Goal: Information Seeking & Learning: Find specific fact

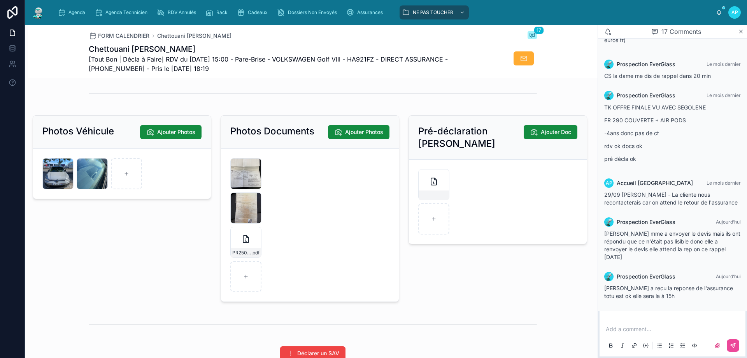
scroll to position [1089, 0]
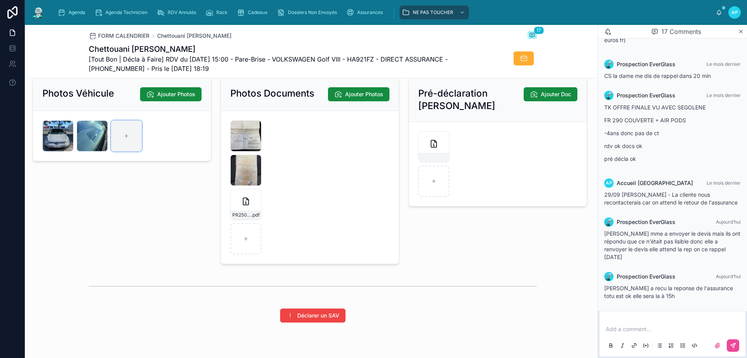
click at [131, 139] on div at bounding box center [126, 135] width 31 height 31
click at [236, 253] on div at bounding box center [245, 238] width 31 height 31
type input "**********"
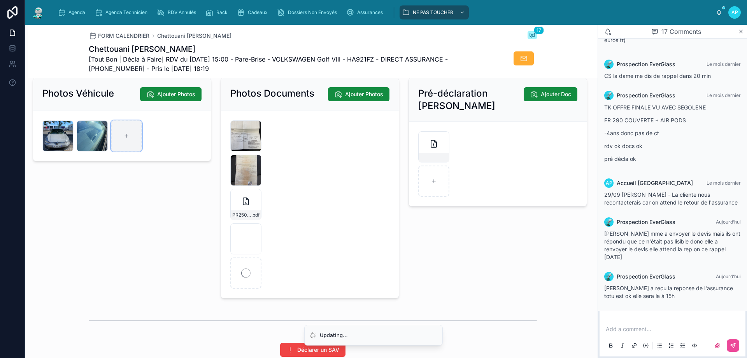
click at [123, 131] on div at bounding box center [126, 135] width 31 height 31
type input "**********"
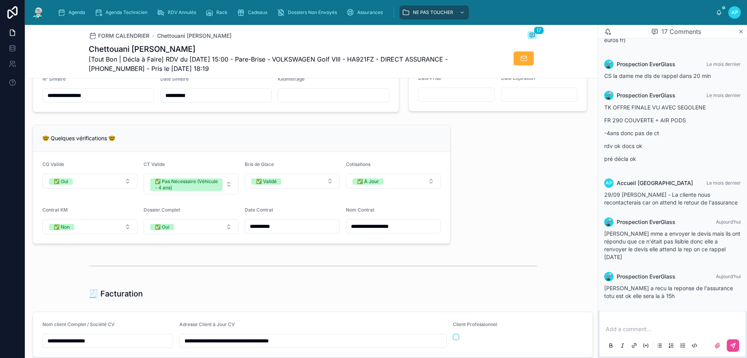
scroll to position [506, 0]
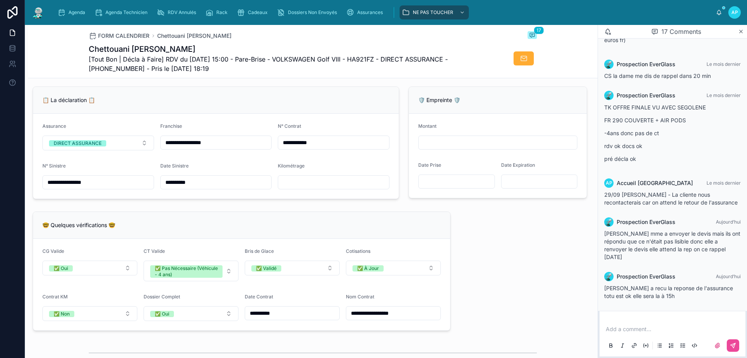
click at [308, 188] on input "text" at bounding box center [333, 182] width 111 height 11
type input "*****"
click at [227, 188] on input "**********" at bounding box center [216, 182] width 111 height 11
click at [475, 219] on div "**********" at bounding box center [313, 269] width 570 height 1374
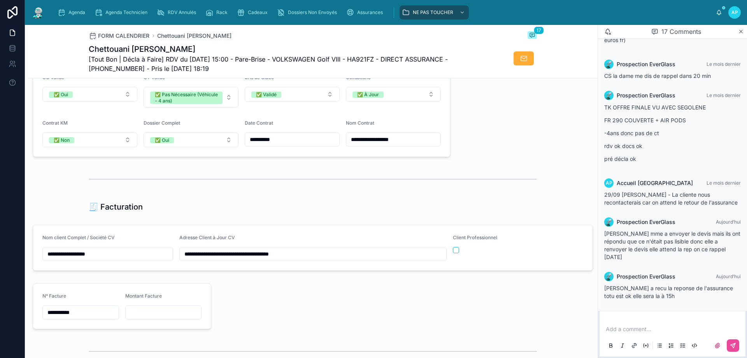
scroll to position [622, 0]
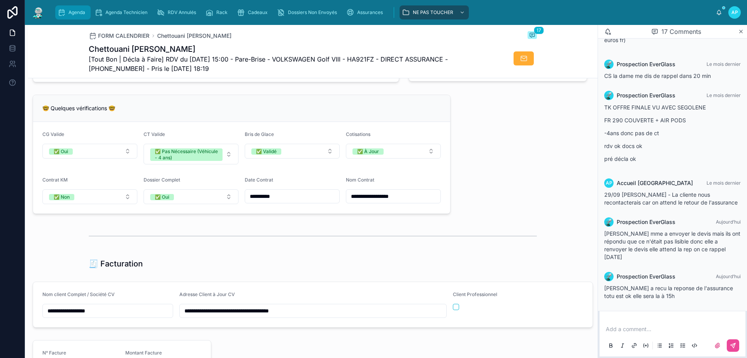
click at [61, 10] on icon "scrollable content" at bounding box center [62, 13] width 8 height 8
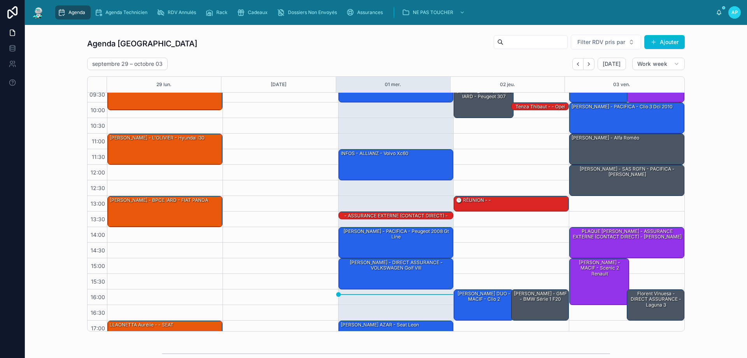
scroll to position [42, 0]
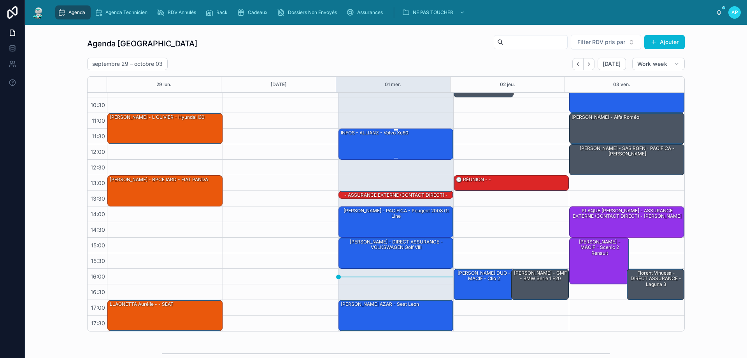
click at [407, 145] on div "INFOS - ALLIANZ - Volvo xc60" at bounding box center [396, 144] width 113 height 30
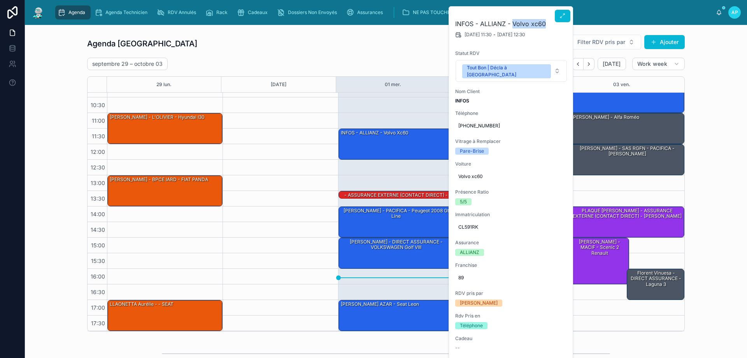
drag, startPoint x: 546, startPoint y: 24, endPoint x: 513, endPoint y: 21, distance: 32.9
click at [513, 21] on h2 "INFOS - ALLIANZ - Volvo xc60" at bounding box center [511, 23] width 112 height 9
drag, startPoint x: 480, startPoint y: 21, endPoint x: 513, endPoint y: 30, distance: 34.4
click at [507, 28] on h2 "INFOS - ALLIANZ - Volvo xc60" at bounding box center [511, 23] width 112 height 9
click at [392, 135] on div "INFOS - ALLIANZ - Volvo xc60" at bounding box center [374, 132] width 69 height 7
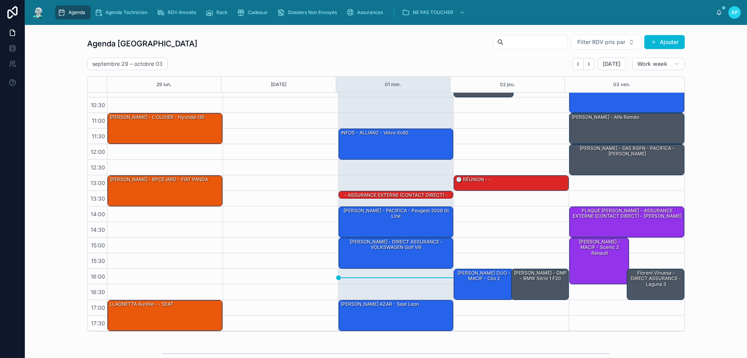
click at [356, 62] on div "septembre 29 – octobre 03 Today Work week" at bounding box center [386, 64] width 598 height 12
click at [390, 139] on div "INFOS - ALLIANZ - Volvo xc60" at bounding box center [396, 144] width 113 height 30
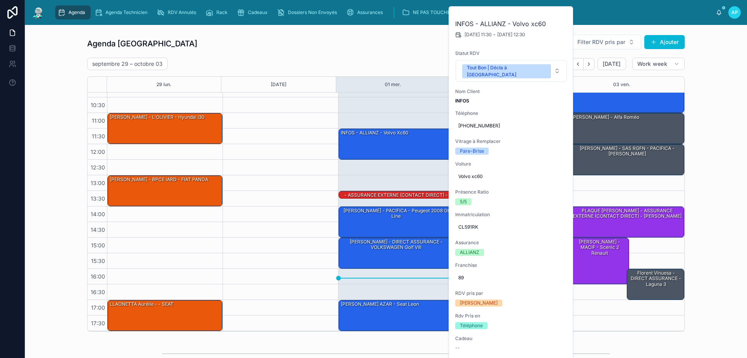
click at [307, 119] on div at bounding box center [281, 191] width 116 height 280
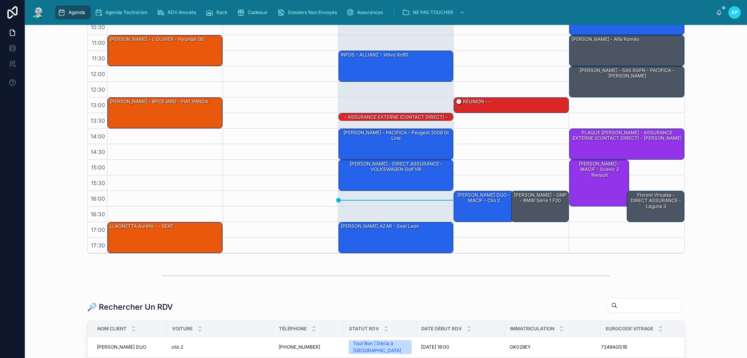
scroll to position [0, 0]
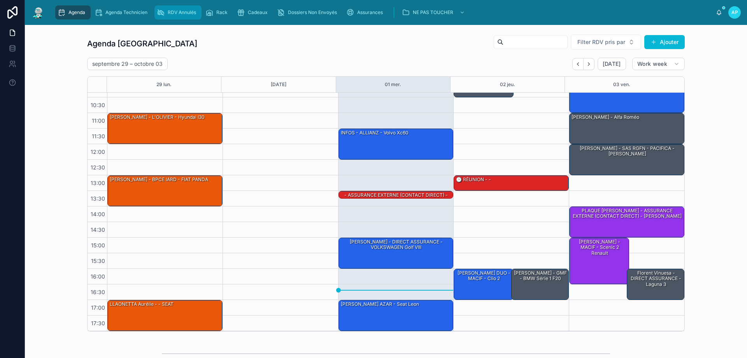
click at [168, 11] on span "RDV Annulés" at bounding box center [182, 12] width 28 height 6
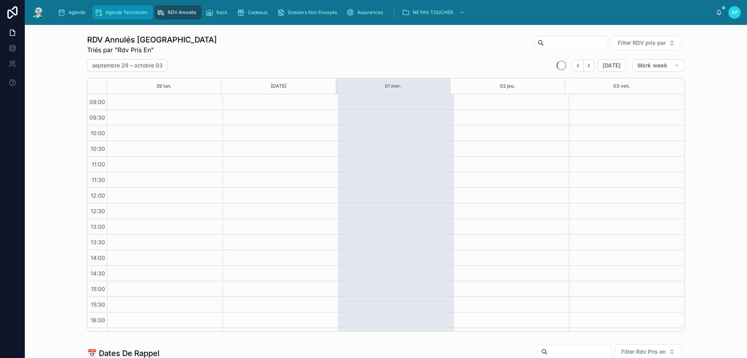
scroll to position [44, 0]
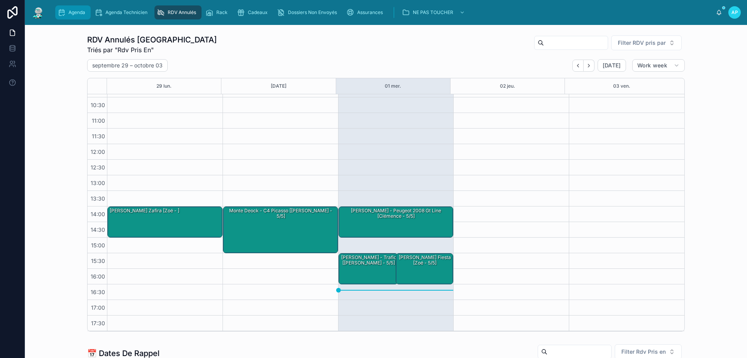
click at [63, 10] on icon "scrollable content" at bounding box center [62, 13] width 8 height 8
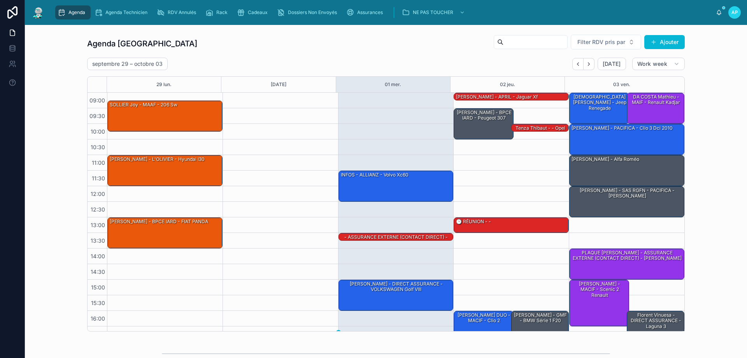
scroll to position [42, 0]
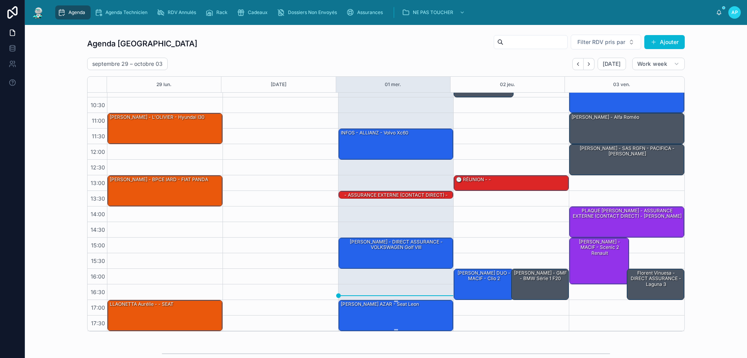
click at [374, 308] on div "[PERSON_NAME] AZAR - Seat leon" at bounding box center [396, 315] width 113 height 30
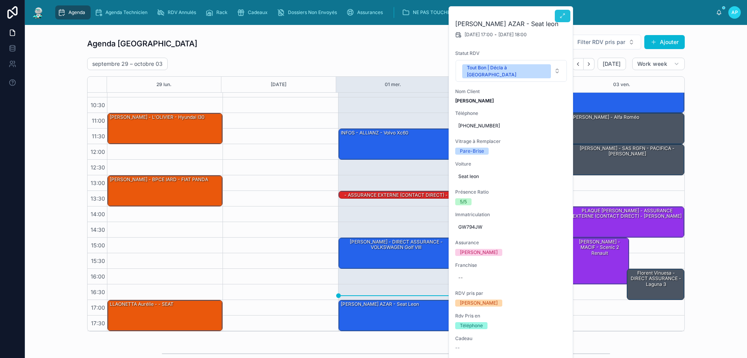
click at [567, 19] on button at bounding box center [563, 16] width 16 height 12
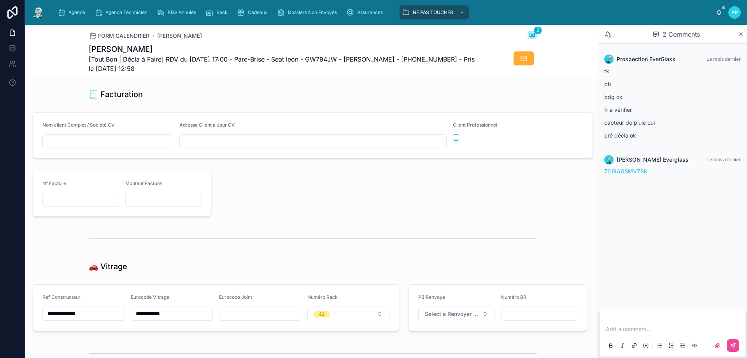
scroll to position [895, 0]
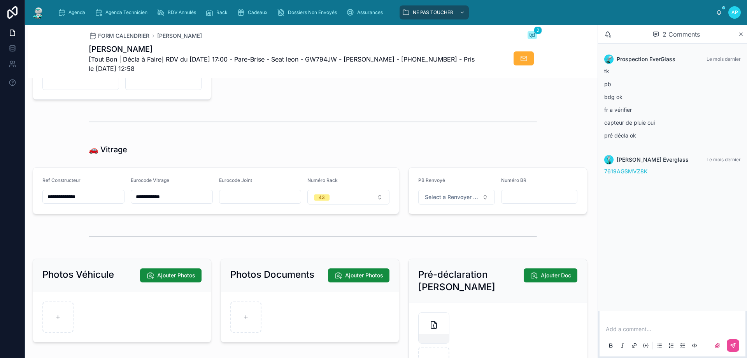
click at [159, 202] on input "**********" at bounding box center [171, 196] width 81 height 11
click at [194, 154] on div "🚗 Vitrage" at bounding box center [313, 149] width 448 height 11
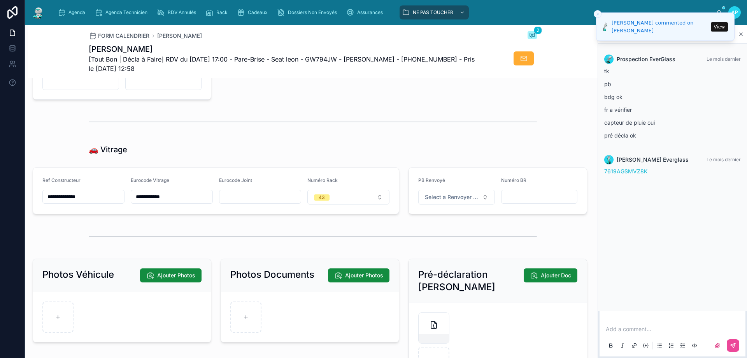
click at [720, 30] on button "View" at bounding box center [719, 26] width 17 height 9
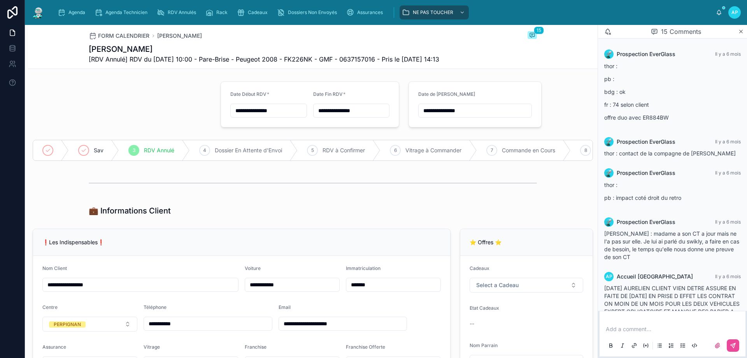
scroll to position [486, 0]
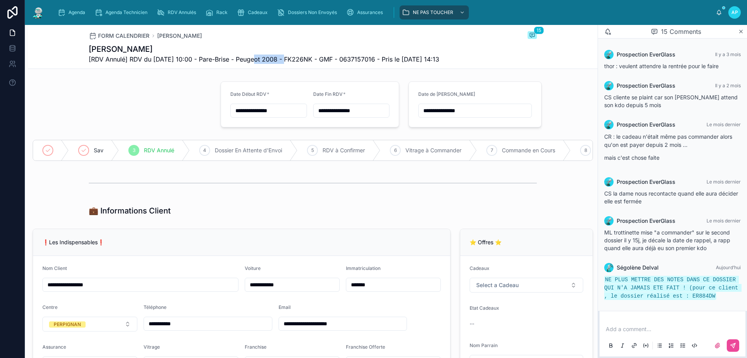
drag, startPoint x: 251, startPoint y: 59, endPoint x: 284, endPoint y: 65, distance: 34.0
click at [284, 62] on span "[RDV Annulé] RDV du 30/04/2025 10:00 - Pare-Brise - Peugeot 2008 - FK226NK - GM…" at bounding box center [264, 58] width 351 height 9
click at [103, 48] on h1 "[PERSON_NAME]" at bounding box center [264, 49] width 351 height 11
copy h1 "Kessler"
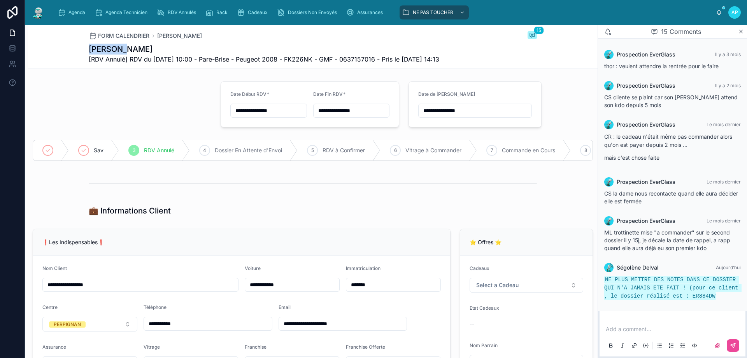
click at [35, 13] on img at bounding box center [38, 12] width 14 height 12
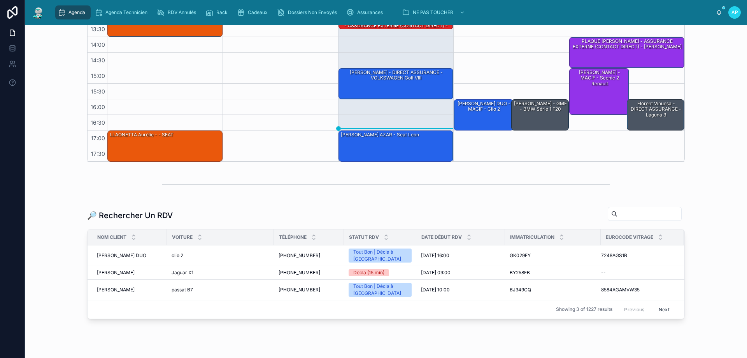
scroll to position [182, 0]
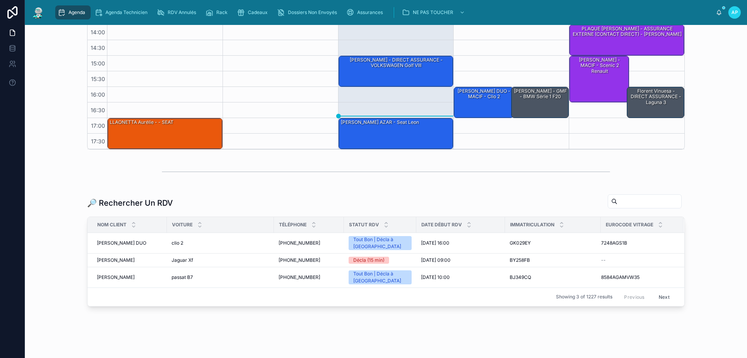
drag, startPoint x: 601, startPoint y: 197, endPoint x: 604, endPoint y: 202, distance: 6.3
click at [617, 197] on input "text" at bounding box center [649, 201] width 64 height 11
paste input "*******"
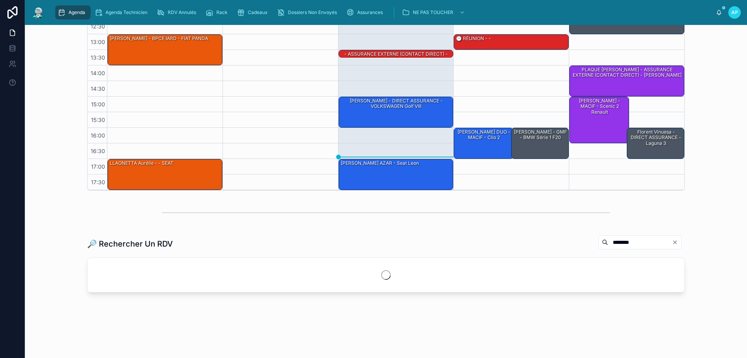
scroll to position [168, 0]
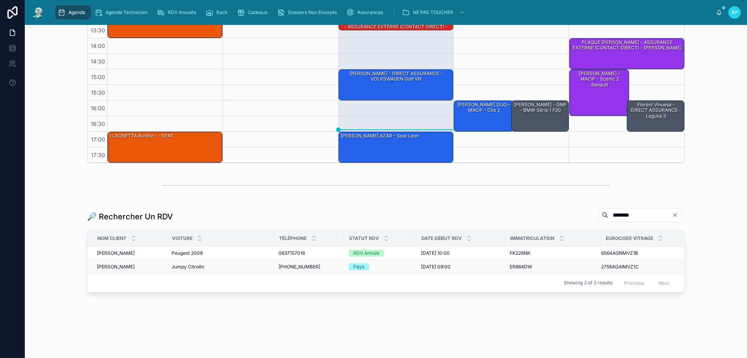
type input "*******"
click at [131, 265] on span "[PERSON_NAME]" at bounding box center [116, 266] width 38 height 6
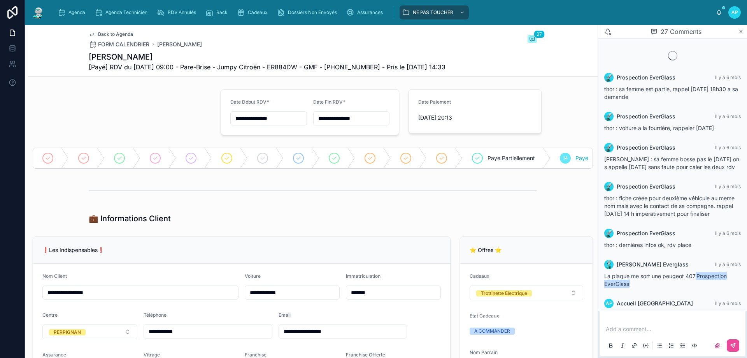
scroll to position [719, 0]
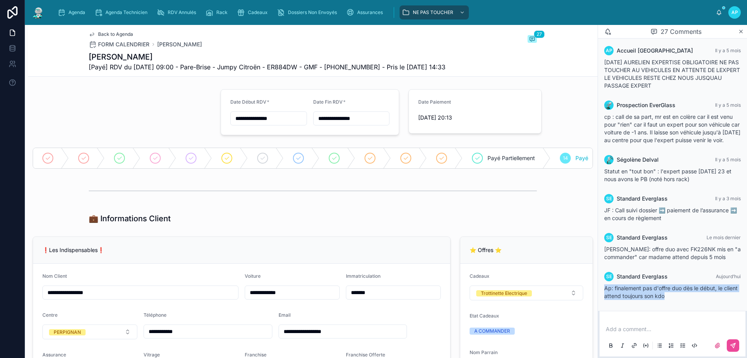
drag, startPoint x: 681, startPoint y: 297, endPoint x: 603, endPoint y: 290, distance: 78.5
click at [603, 290] on div "SE Standard Everglass Aujourd’hui Ap: finalement pas d'offre duo dès le début, …" at bounding box center [673, 285] width 146 height 37
click at [272, 203] on div at bounding box center [313, 191] width 570 height 26
click at [373, 10] on span "Assurances" at bounding box center [370, 12] width 26 height 6
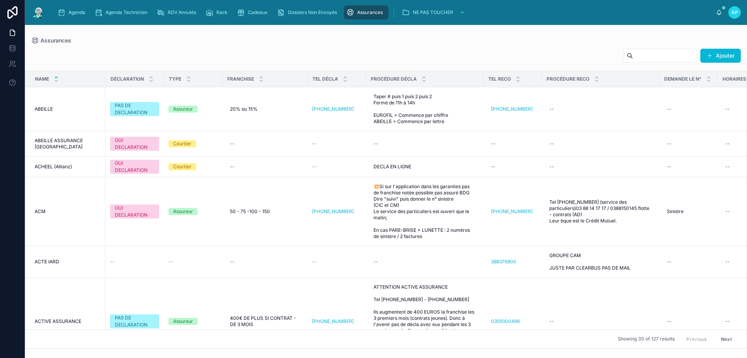
click at [649, 56] on input "text" at bounding box center [665, 55] width 64 height 11
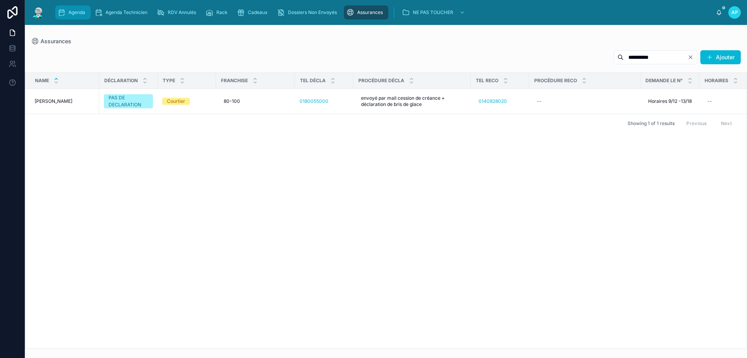
type input "**********"
click at [75, 12] on span "Agenda" at bounding box center [76, 12] width 17 height 6
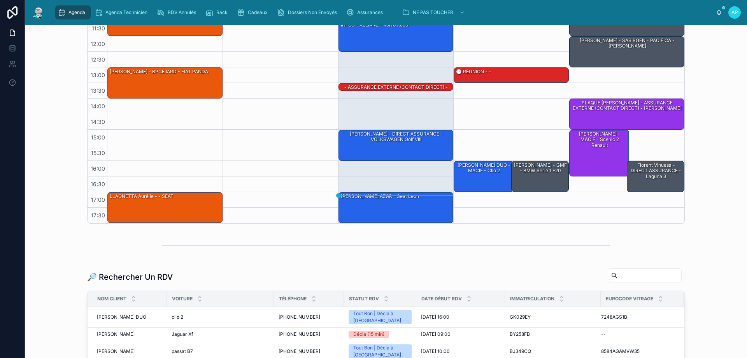
scroll to position [117, 0]
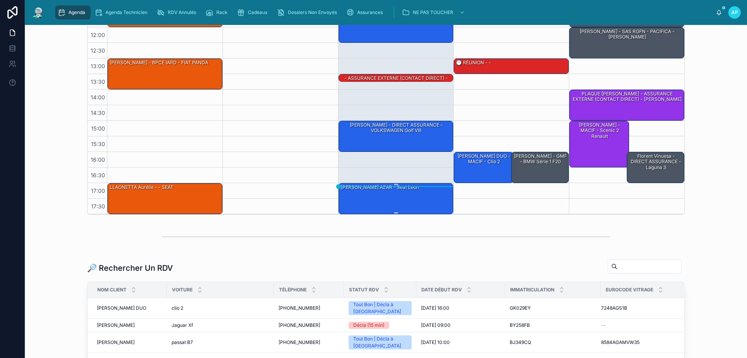
click at [406, 201] on div "[PERSON_NAME] AZAR - Seat leon" at bounding box center [396, 198] width 113 height 30
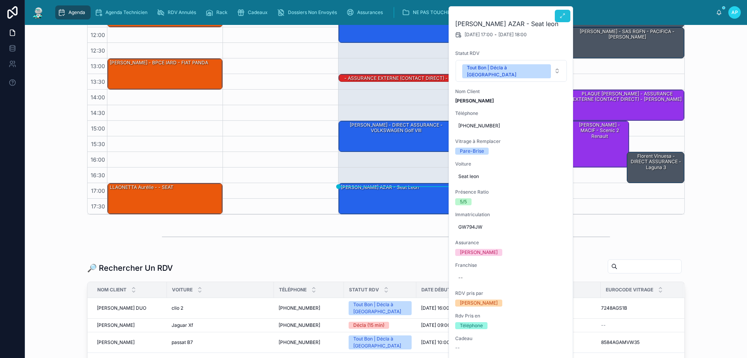
click at [568, 15] on button at bounding box center [563, 16] width 16 height 12
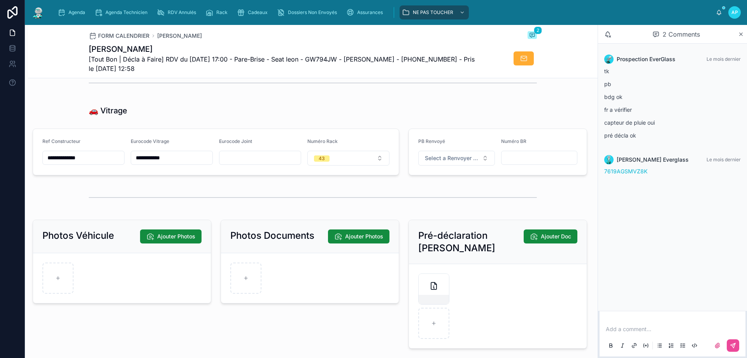
scroll to position [1012, 0]
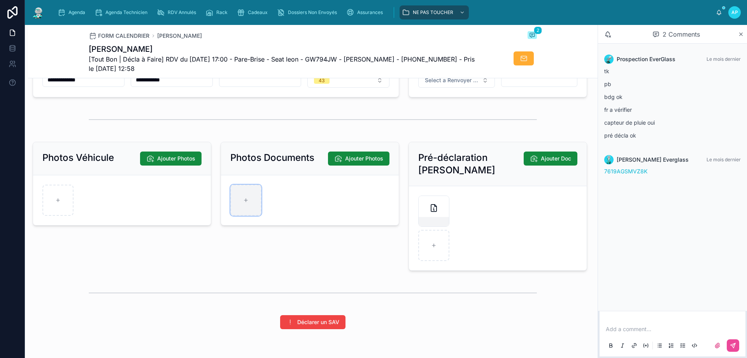
click at [244, 215] on div at bounding box center [245, 199] width 31 height 31
type input "**********"
click at [251, 242] on div at bounding box center [245, 234] width 31 height 31
type input "**********"
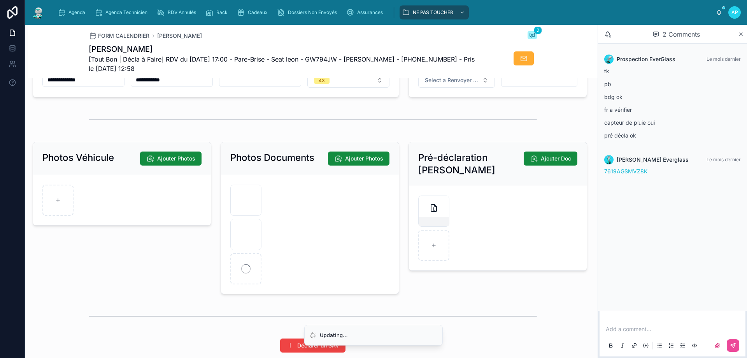
click at [120, 267] on div "Photos Véhicule Ajouter Photos" at bounding box center [122, 218] width 188 height 158
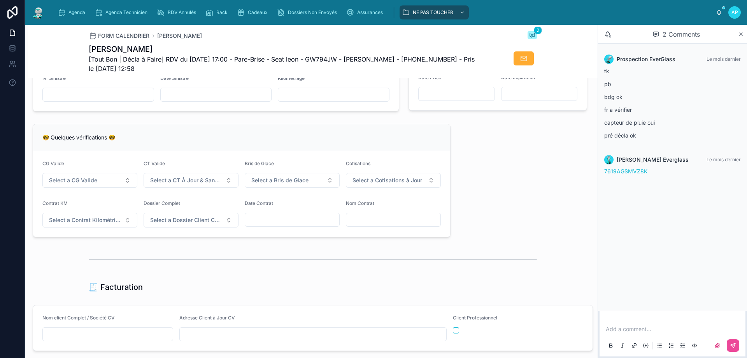
scroll to position [584, 0]
click at [107, 189] on button "Select a CG Valide" at bounding box center [89, 182] width 95 height 15
click at [98, 218] on div "✅ Oui" at bounding box center [89, 218] width 93 height 11
click at [146, 189] on button "Select a CT À Jour & Sans BDG" at bounding box center [191, 182] width 95 height 15
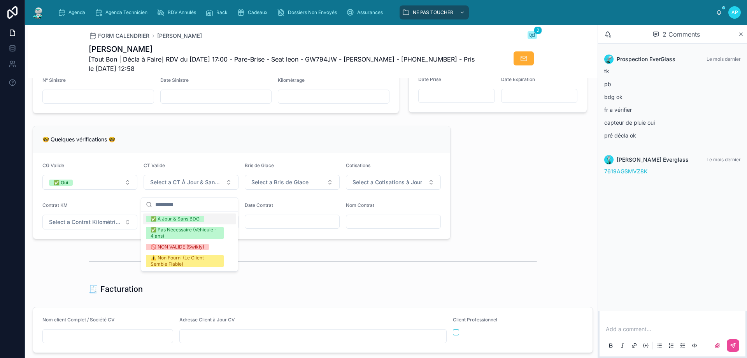
click at [161, 216] on div "✅ À Jour & Sans BDG" at bounding box center [175, 219] width 49 height 6
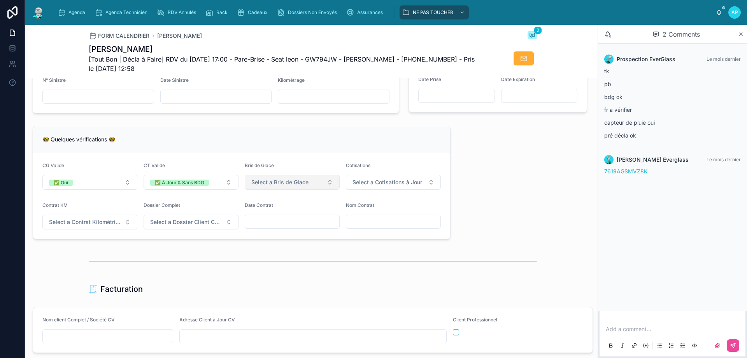
click at [296, 185] on span "Select a Bris de Glace" at bounding box center [279, 182] width 57 height 8
click at [519, 198] on div "**********" at bounding box center [313, 138] width 570 height 1268
click at [514, 188] on div "**********" at bounding box center [313, 138] width 570 height 1268
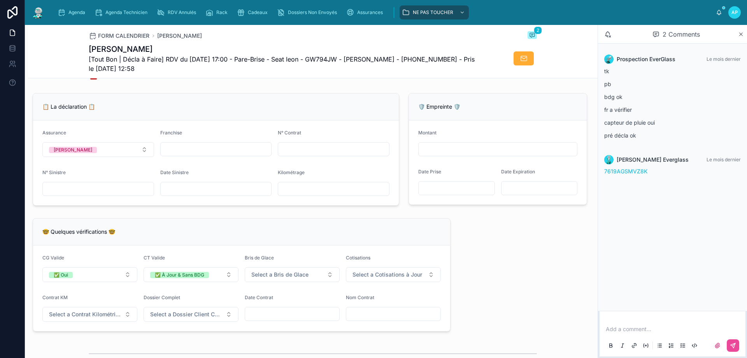
scroll to position [389, 0]
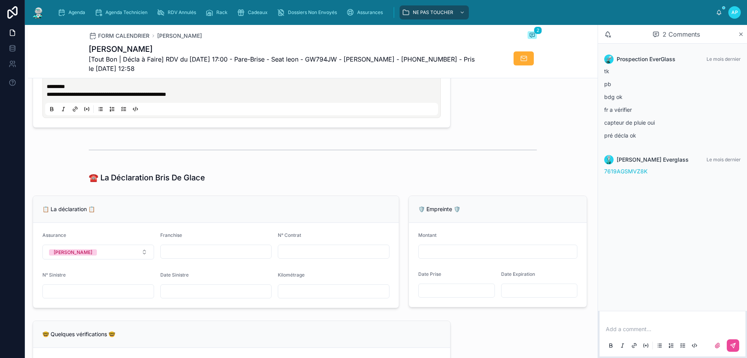
click at [212, 257] on input "text" at bounding box center [216, 251] width 111 height 11
drag, startPoint x: 161, startPoint y: 239, endPoint x: 184, endPoint y: 248, distance: 24.6
click at [184, 248] on div "Franchise" at bounding box center [216, 245] width 112 height 27
click at [189, 241] on div "Franchise" at bounding box center [216, 236] width 112 height 9
drag, startPoint x: 188, startPoint y: 241, endPoint x: 160, endPoint y: 242, distance: 28.0
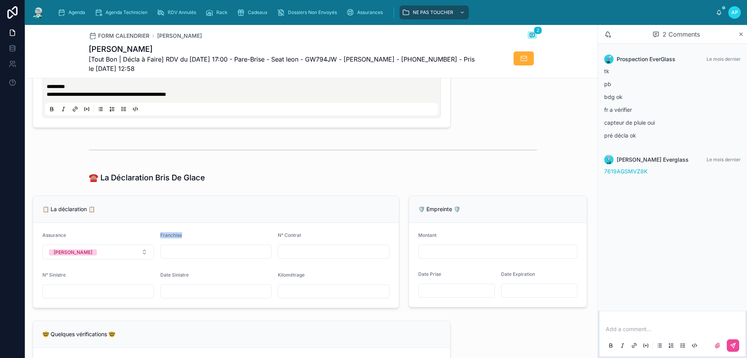
click at [160, 241] on div "Franchise" at bounding box center [216, 236] width 112 height 9
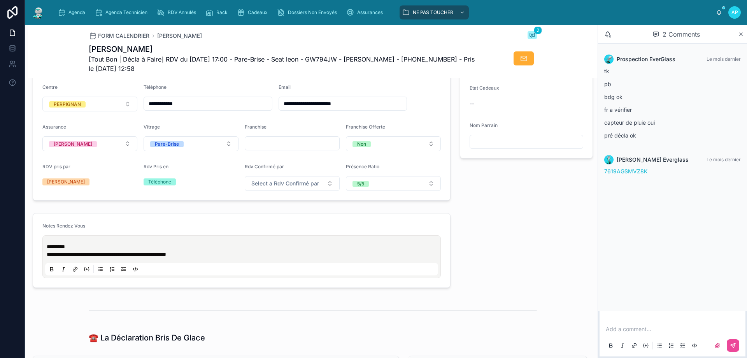
scroll to position [272, 0]
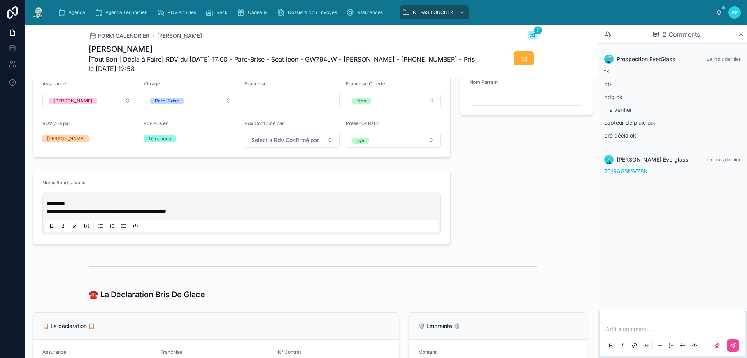
click at [273, 105] on input "text" at bounding box center [292, 100] width 94 height 11
type input "***"
click at [248, 195] on div "**********" at bounding box center [241, 206] width 398 height 55
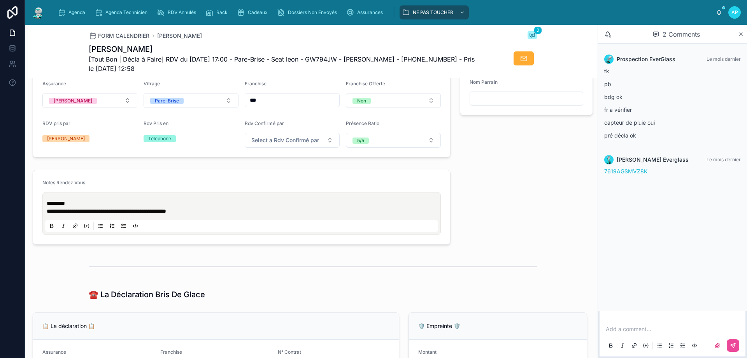
type input "**********"
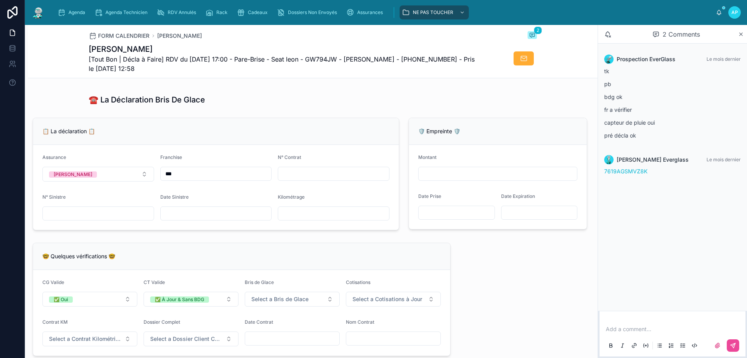
scroll to position [545, 0]
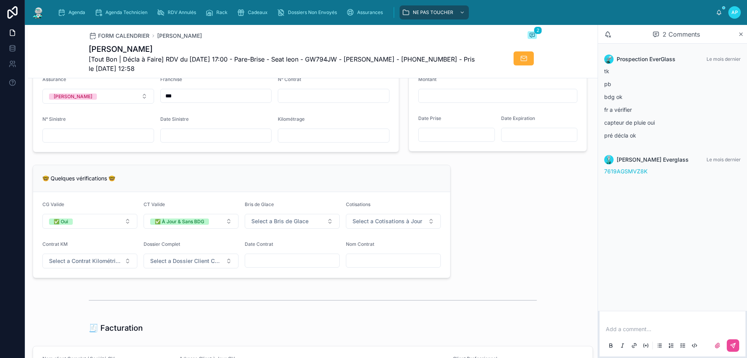
click at [318, 100] on input "text" at bounding box center [333, 95] width 111 height 11
type input "********"
click at [261, 139] on input "text" at bounding box center [216, 135] width 111 height 11
click at [650, 331] on p at bounding box center [674, 329] width 137 height 8
click at [736, 343] on button at bounding box center [733, 345] width 12 height 12
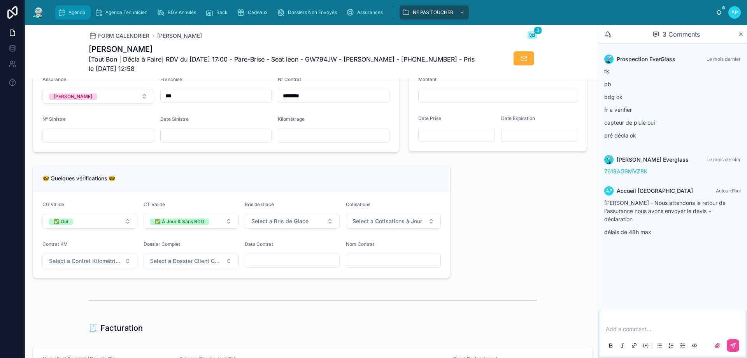
click at [66, 15] on div "Agenda" at bounding box center [73, 12] width 31 height 12
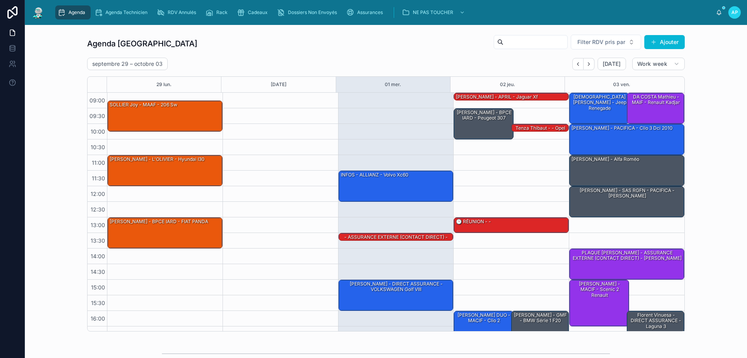
scroll to position [42, 0]
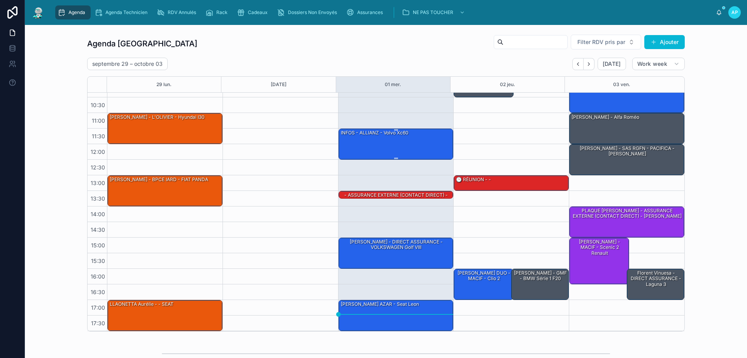
click at [372, 146] on div "INFOS - ALLIANZ - Volvo xc60" at bounding box center [396, 144] width 113 height 30
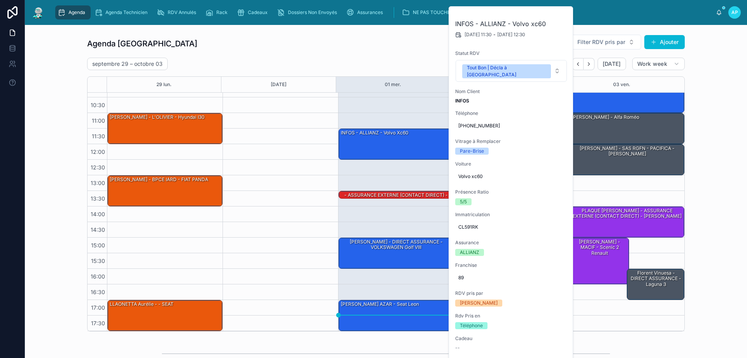
click at [231, 184] on div at bounding box center [281, 191] width 116 height 280
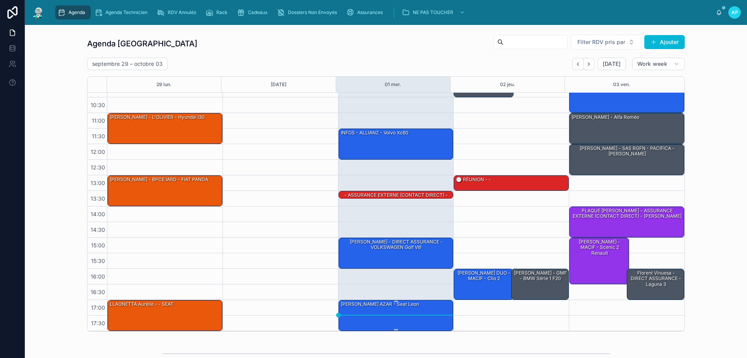
click at [395, 305] on div "[PERSON_NAME] AZAR - Seat leon" at bounding box center [380, 303] width 80 height 7
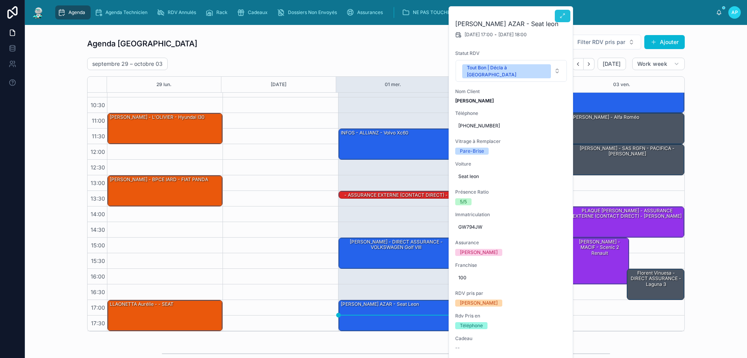
click at [558, 16] on button at bounding box center [563, 16] width 16 height 12
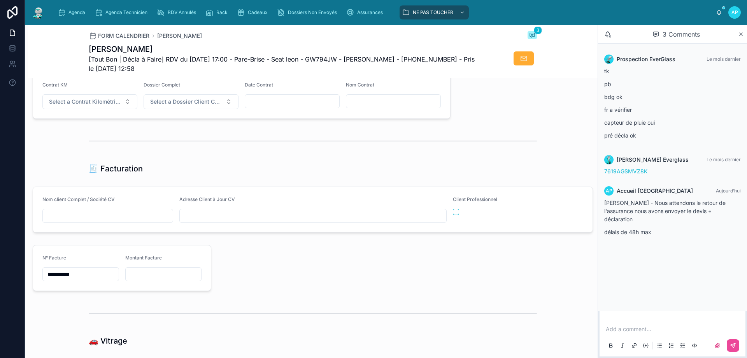
scroll to position [700, 0]
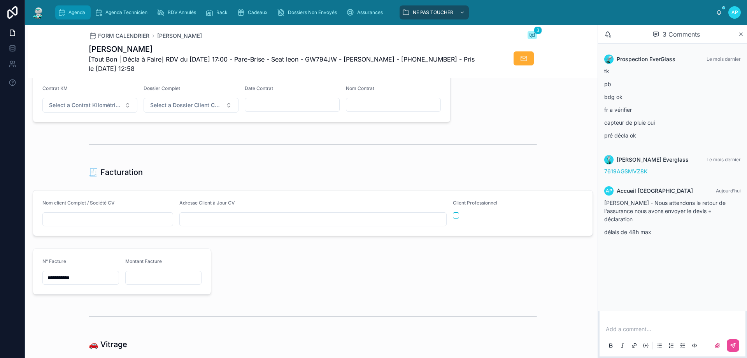
click at [81, 15] on span "Agenda" at bounding box center [76, 12] width 17 height 6
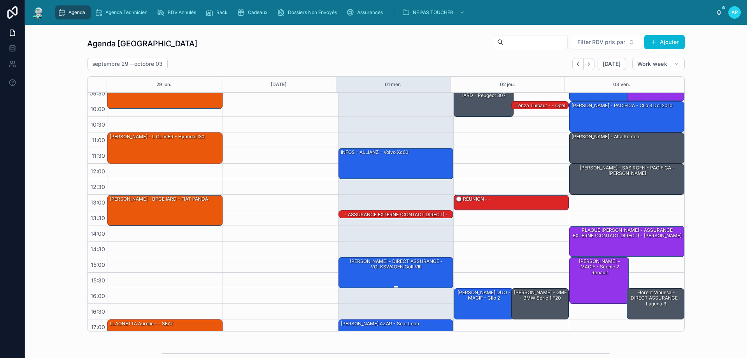
scroll to position [42, 0]
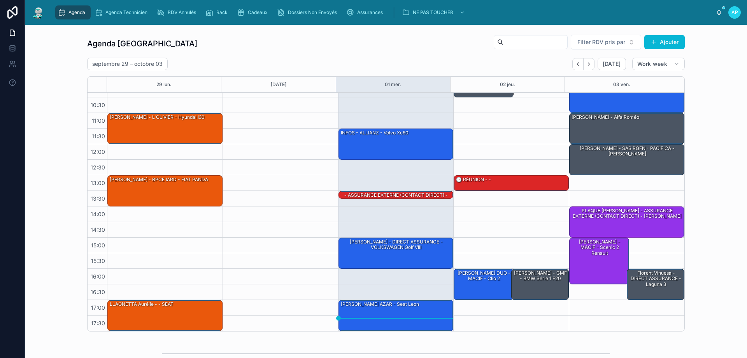
drag, startPoint x: 397, startPoint y: 143, endPoint x: 389, endPoint y: 166, distance: 23.9
click at [395, 144] on div "INFOS - ALLIANZ - Volvo xc60" at bounding box center [396, 144] width 113 height 30
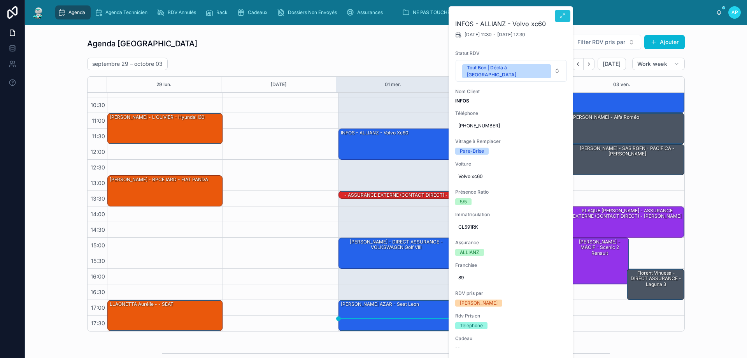
click at [557, 16] on button at bounding box center [563, 16] width 16 height 12
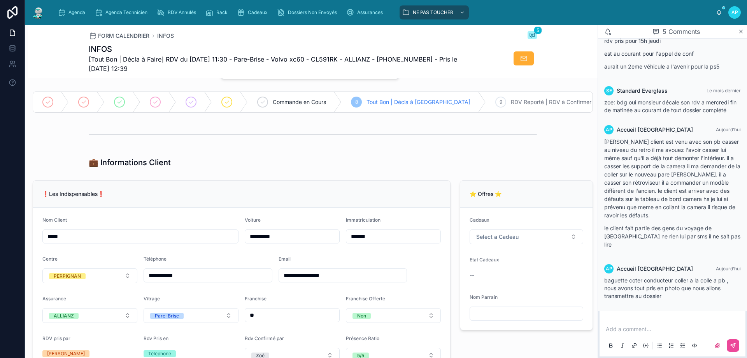
scroll to position [156, 0]
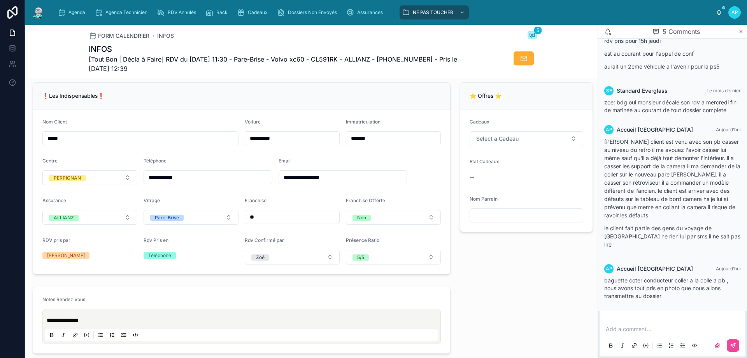
click at [630, 326] on p at bounding box center [674, 329] width 137 height 8
click at [736, 344] on icon at bounding box center [733, 345] width 6 height 6
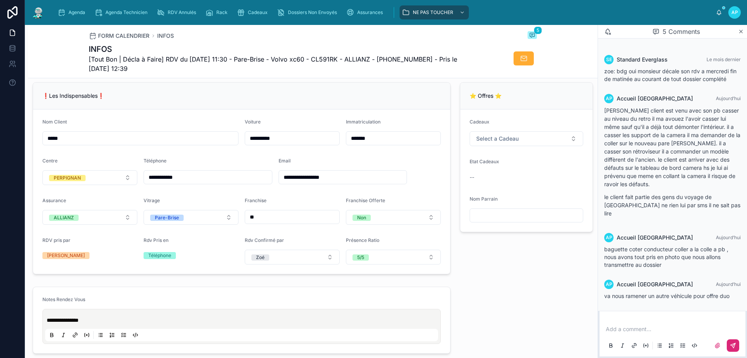
scroll to position [160, 0]
click at [84, 13] on span "Agenda" at bounding box center [76, 12] width 17 height 6
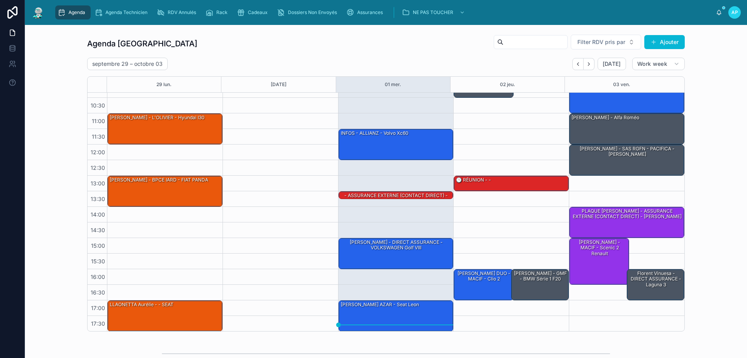
scroll to position [42, 0]
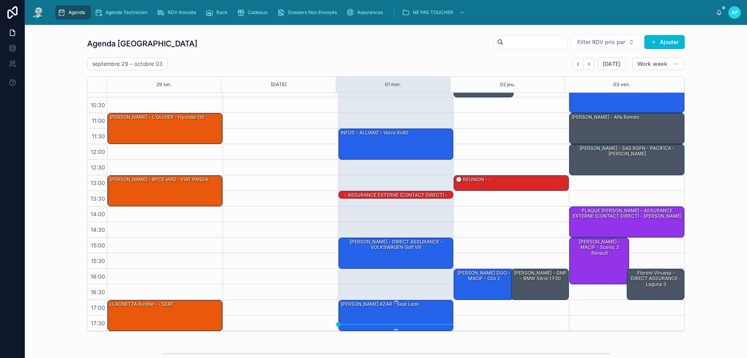
click at [392, 306] on div "[PERSON_NAME] AZAR - Seat leon" at bounding box center [380, 303] width 80 height 7
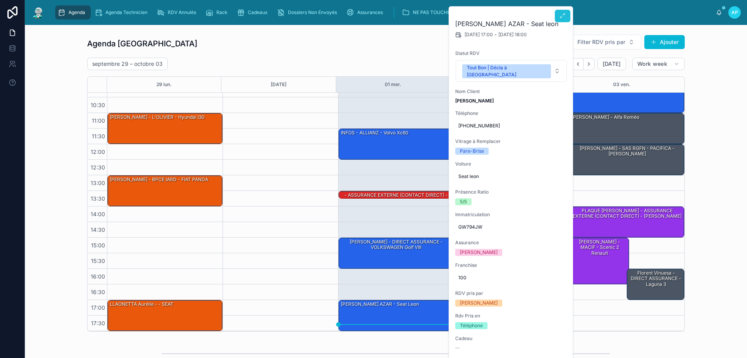
click at [562, 19] on button at bounding box center [563, 16] width 16 height 12
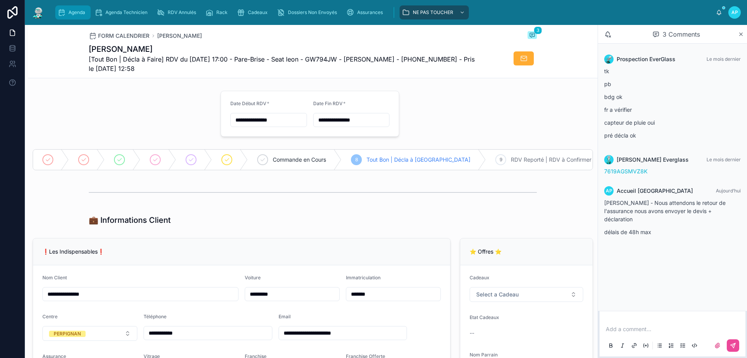
click at [64, 7] on div "Agenda" at bounding box center [73, 12] width 31 height 12
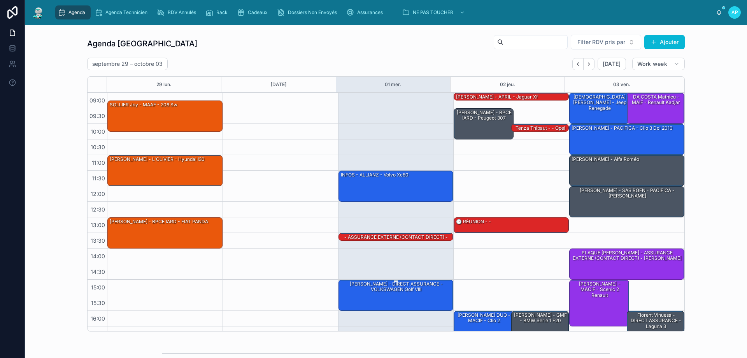
scroll to position [42, 0]
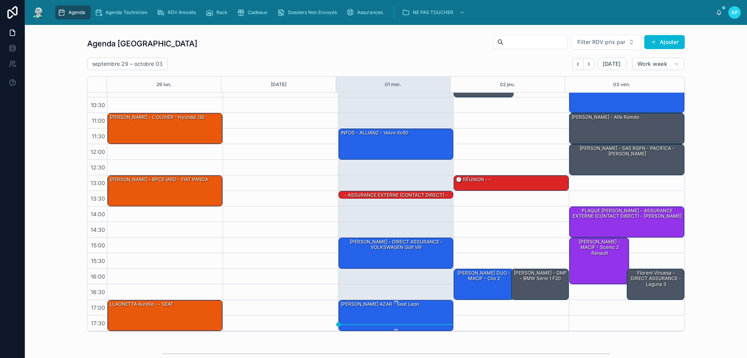
click at [405, 308] on div "[PERSON_NAME] AZAR - Seat leon" at bounding box center [396, 315] width 113 height 30
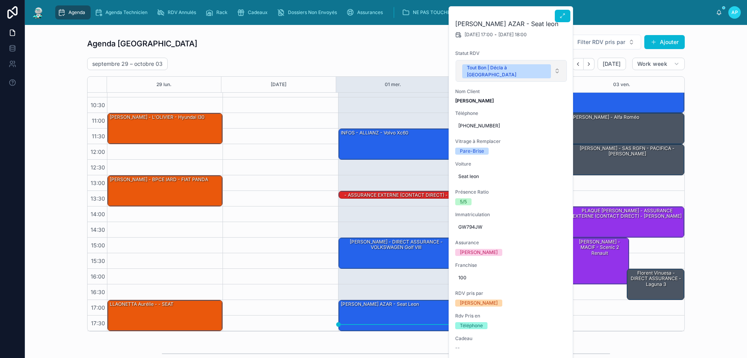
click at [482, 70] on button "Tout Bon | Décla à [GEOGRAPHIC_DATA]" at bounding box center [511, 71] width 111 height 22
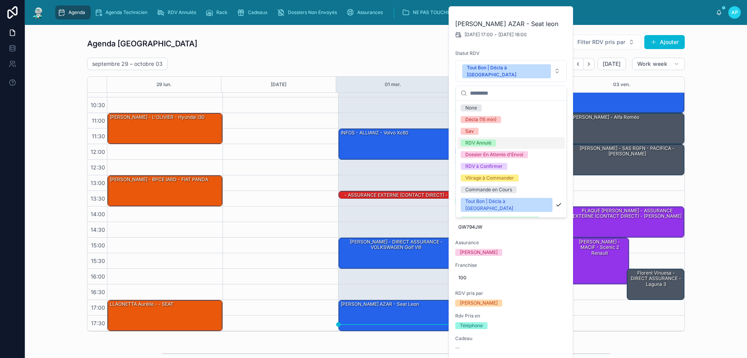
click at [477, 141] on div "RDV Annulé" at bounding box center [478, 142] width 26 height 7
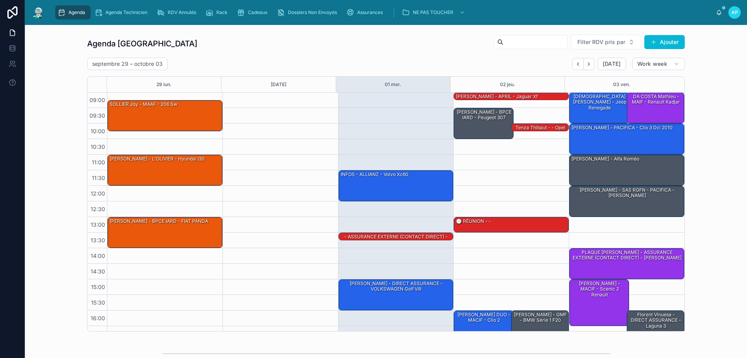
scroll to position [0, 0]
click at [186, 18] on link "RDV Annulés" at bounding box center [177, 12] width 47 height 14
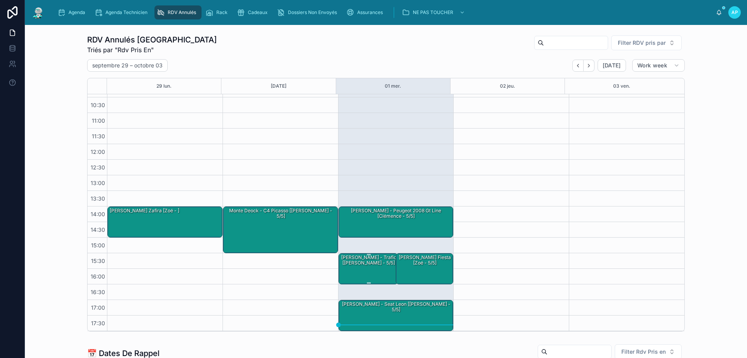
click at [366, 260] on div "[PERSON_NAME] - trafic [[PERSON_NAME] - 5/5]" at bounding box center [369, 260] width 58 height 13
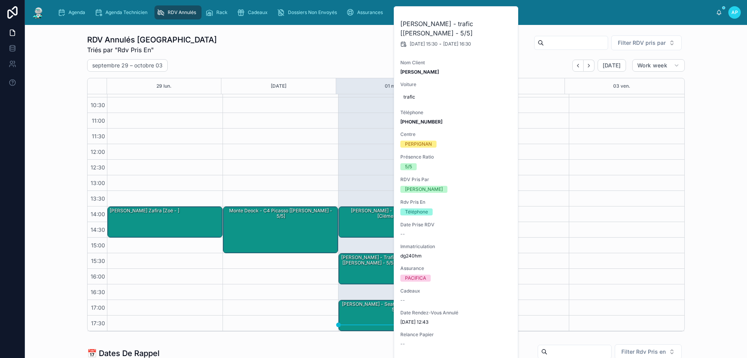
click at [612, 143] on div at bounding box center [627, 191] width 116 height 280
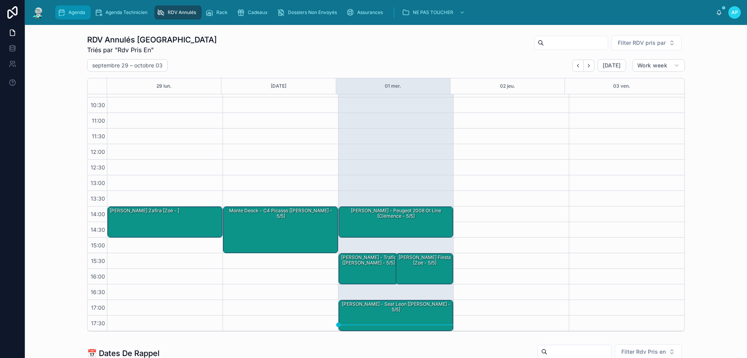
click at [74, 12] on span "Agenda" at bounding box center [76, 12] width 17 height 6
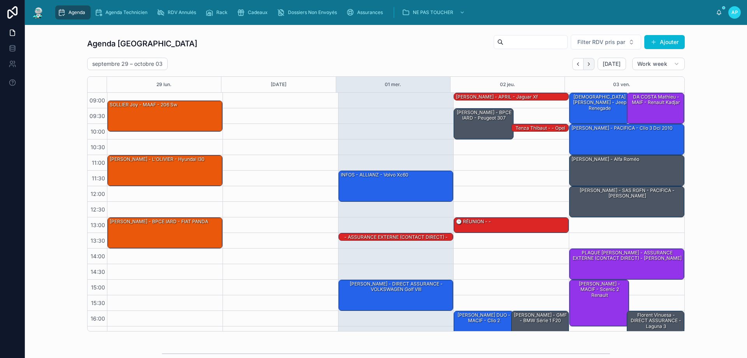
click at [589, 66] on icon "Next" at bounding box center [589, 64] width 6 height 6
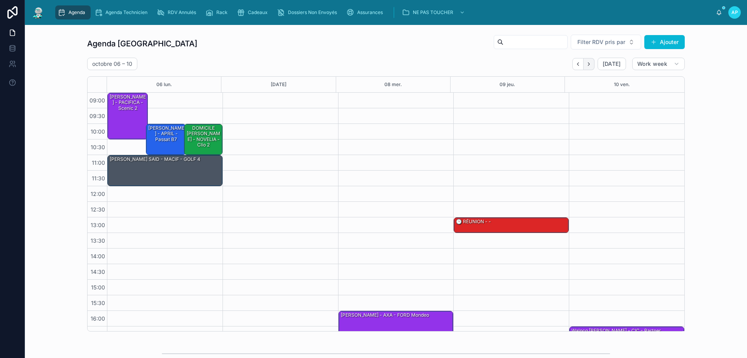
click at [587, 66] on icon "Next" at bounding box center [589, 64] width 6 height 6
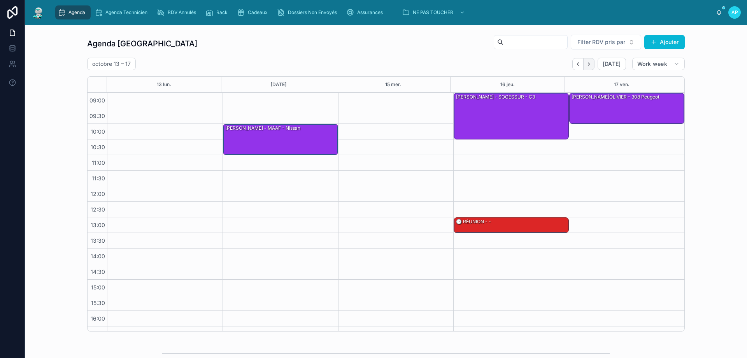
click at [584, 65] on button "Next" at bounding box center [589, 64] width 11 height 12
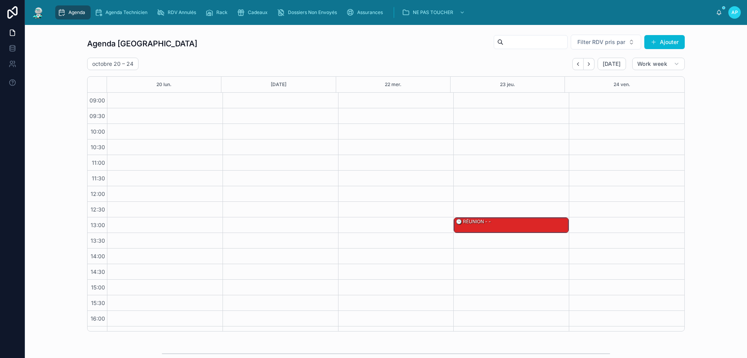
click at [584, 65] on button "Next" at bounding box center [589, 64] width 11 height 12
click at [84, 11] on span "Agenda" at bounding box center [76, 12] width 17 height 6
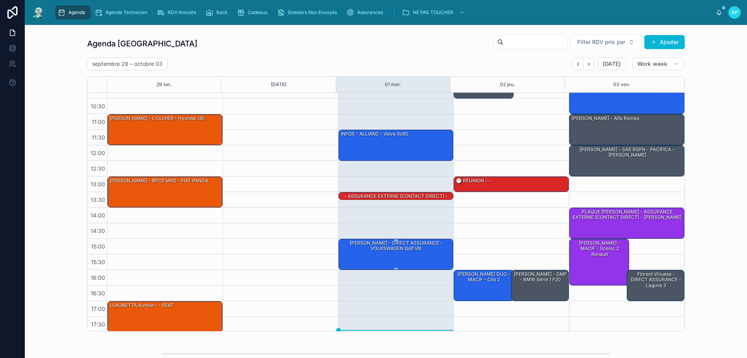
scroll to position [42, 0]
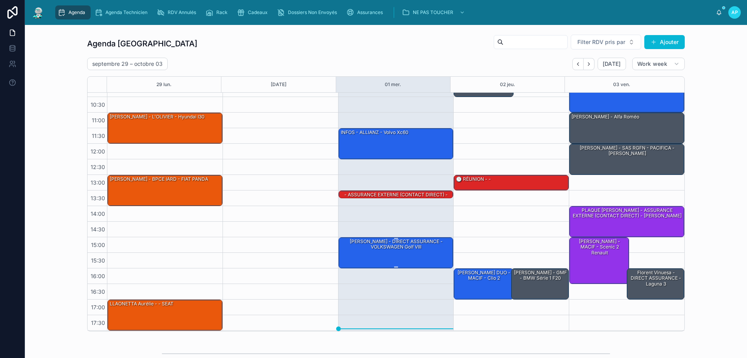
click at [424, 251] on div "[PERSON_NAME] - DIRECT ASSURANCE - VOLKSWAGEN Golf VIII" at bounding box center [396, 252] width 113 height 30
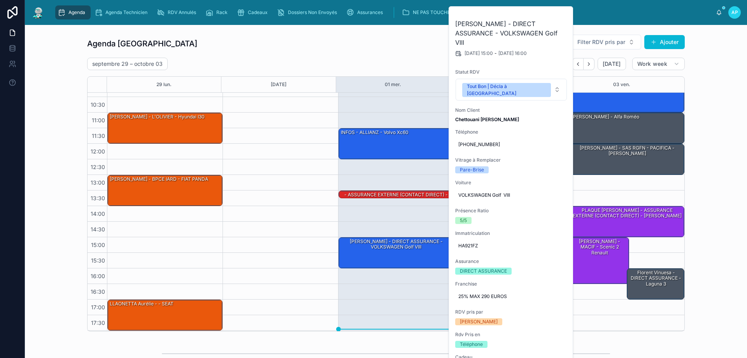
click at [310, 134] on div at bounding box center [281, 190] width 116 height 280
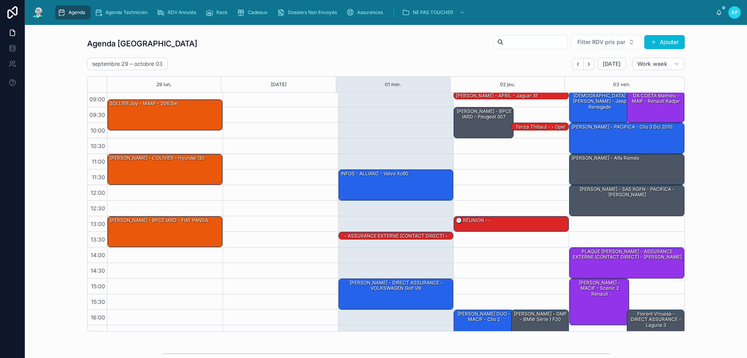
scroll to position [0, 0]
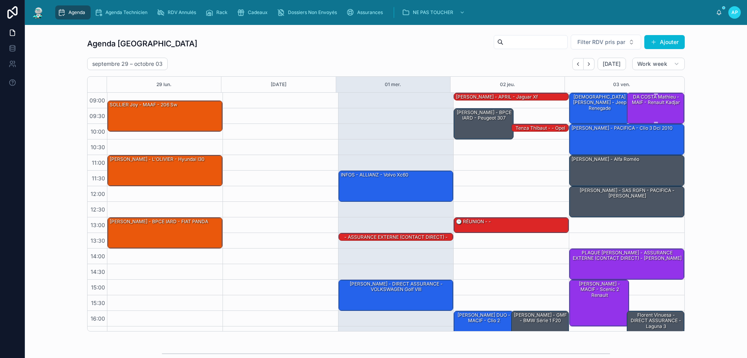
click at [635, 103] on div "DA COSTA Mathieu - MAIF - Renault kadjar" at bounding box center [655, 99] width 55 height 13
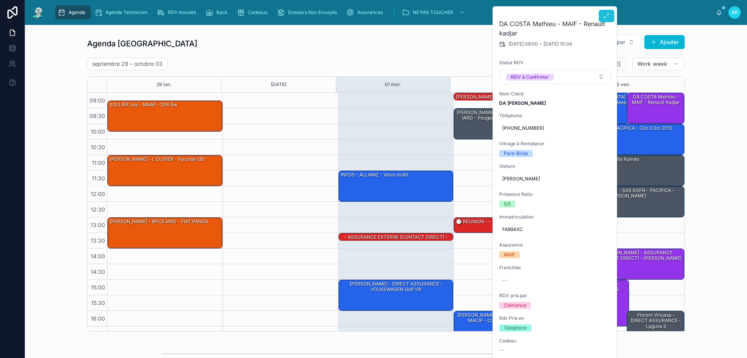
click at [611, 16] on button at bounding box center [607, 16] width 16 height 12
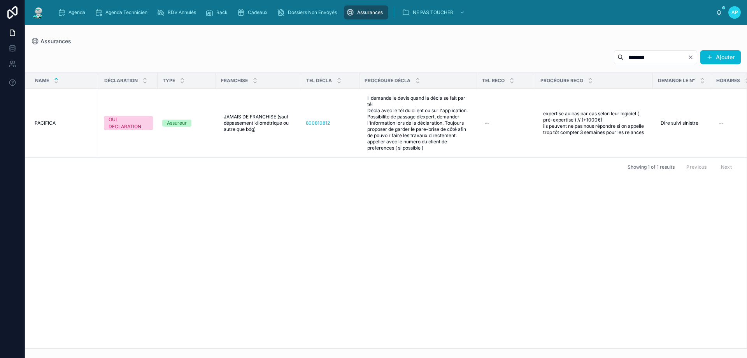
click at [89, 8] on link "Agenda" at bounding box center [72, 12] width 35 height 14
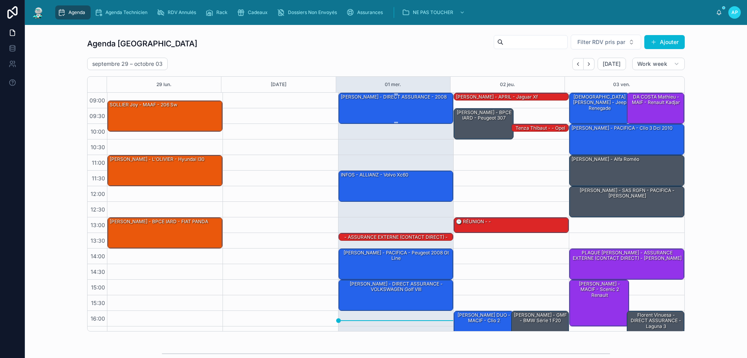
click at [380, 98] on div "[PERSON_NAME] - DIRECT ASSURANCE - 2008" at bounding box center [393, 96] width 107 height 7
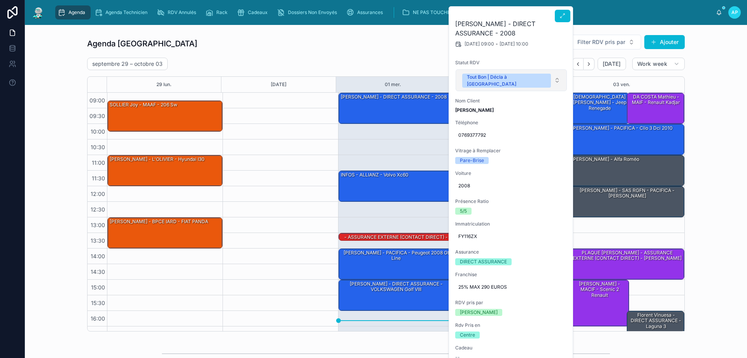
click at [507, 75] on div "Tout Bon | Décla à [GEOGRAPHIC_DATA]" at bounding box center [506, 81] width 79 height 14
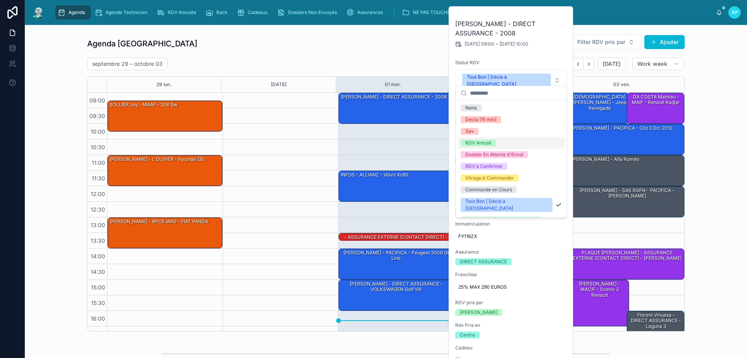
click at [490, 139] on div "RDV Annulé" at bounding box center [478, 142] width 26 height 7
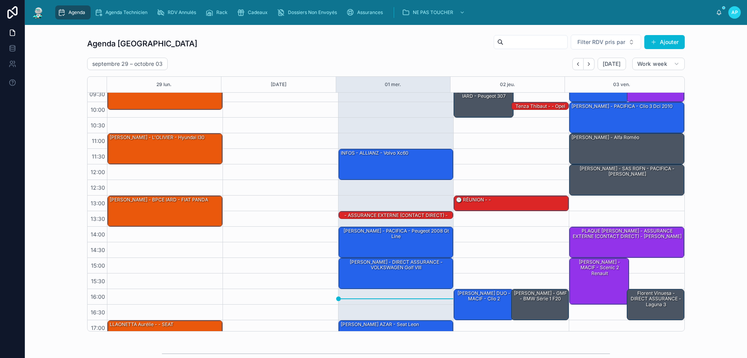
scroll to position [42, 0]
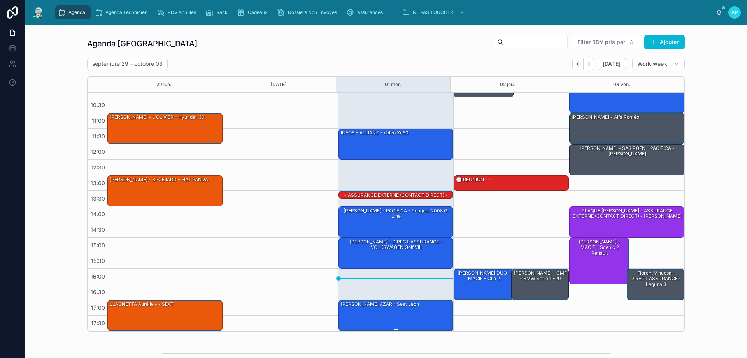
click at [422, 313] on div "[PERSON_NAME] AZAR - Seat leon" at bounding box center [396, 315] width 113 height 30
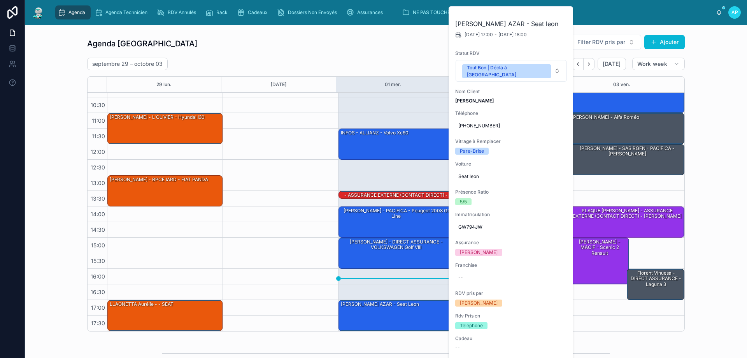
click at [299, 201] on div at bounding box center [281, 191] width 116 height 280
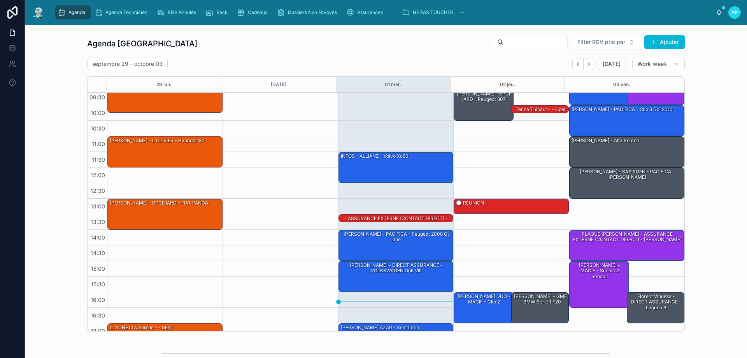
scroll to position [0, 0]
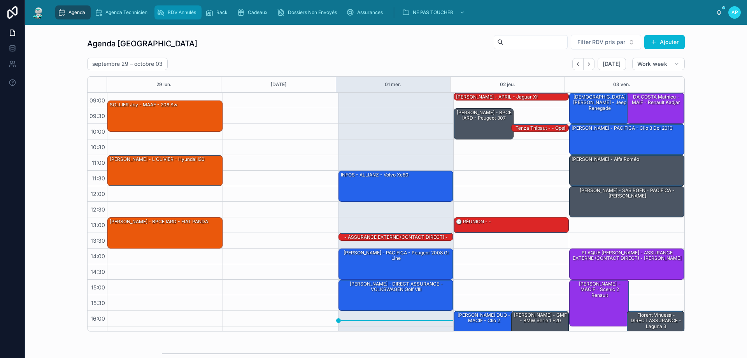
click at [185, 10] on span "RDV Annulés" at bounding box center [182, 12] width 28 height 6
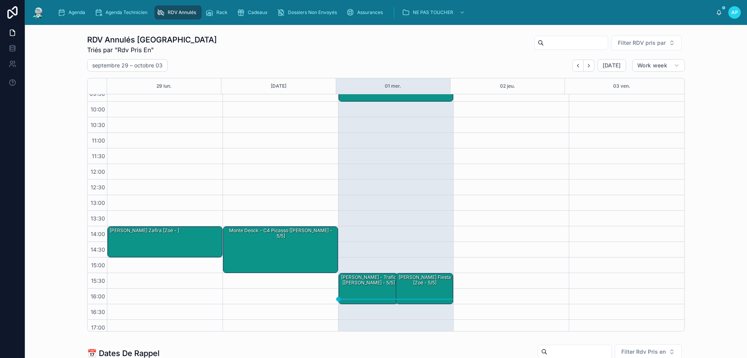
scroll to position [44, 0]
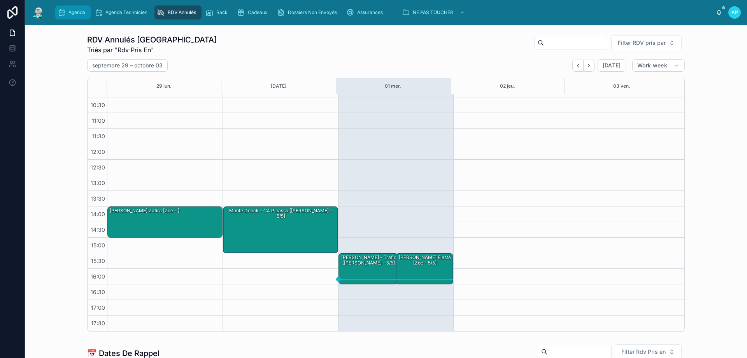
click at [66, 13] on div "Agenda" at bounding box center [73, 12] width 31 height 12
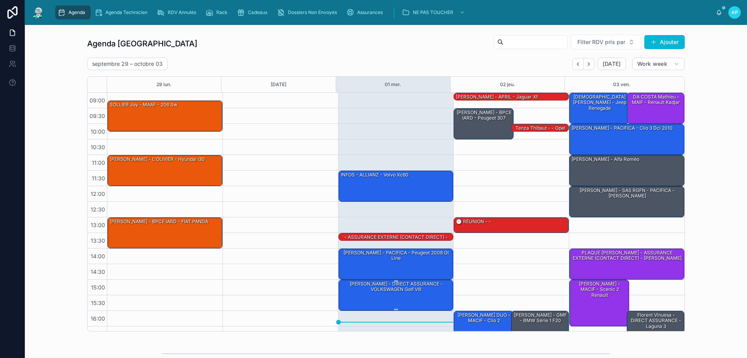
scroll to position [39, 0]
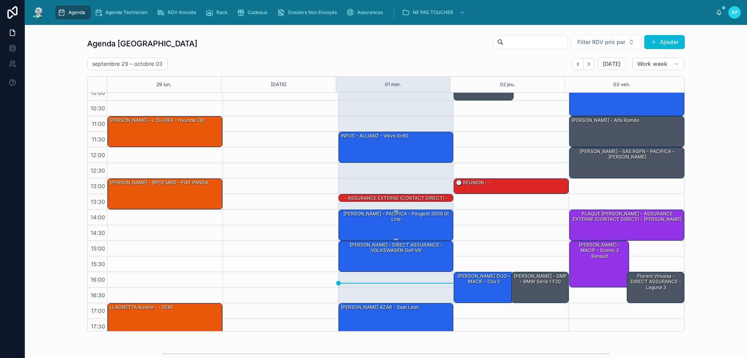
click at [394, 225] on div "[PERSON_NAME] - PACIFICA - Peugeot 2008 gt line" at bounding box center [396, 225] width 113 height 30
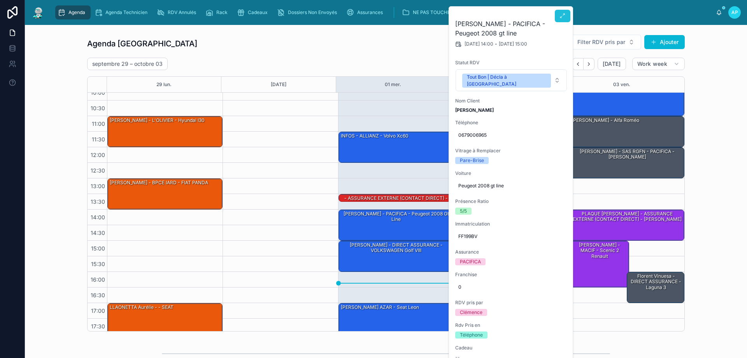
click at [564, 17] on icon at bounding box center [562, 16] width 6 height 6
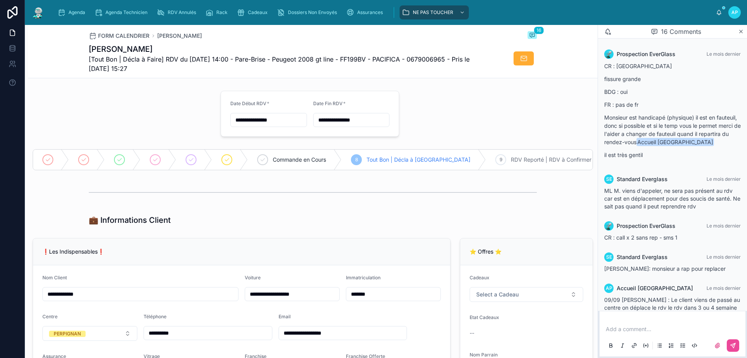
scroll to position [668, 0]
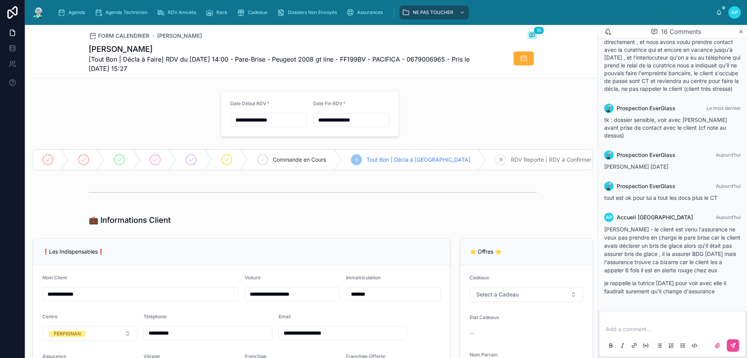
click at [75, 3] on div "Agenda Agenda Technicien RDV Annulés Rack Cadeaux Dossiers Non Envoyés Assuranc…" at bounding box center [386, 12] width 722 height 25
click at [78, 9] on span "Agenda" at bounding box center [76, 12] width 17 height 6
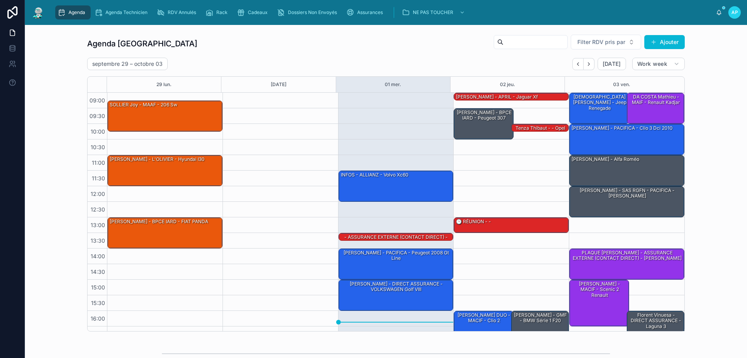
scroll to position [42, 0]
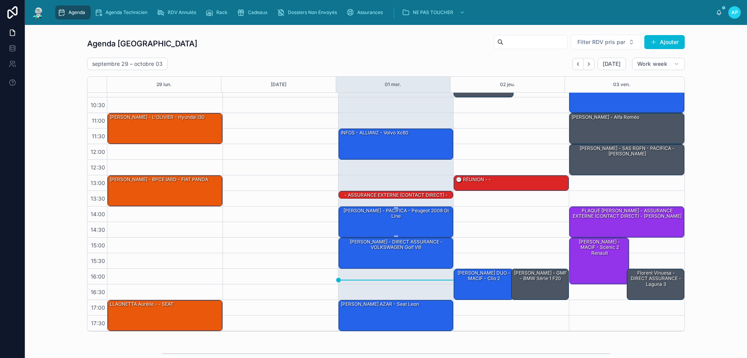
click at [391, 223] on div "[PERSON_NAME] - PACIFICA - Peugeot 2008 gt line" at bounding box center [396, 222] width 113 height 30
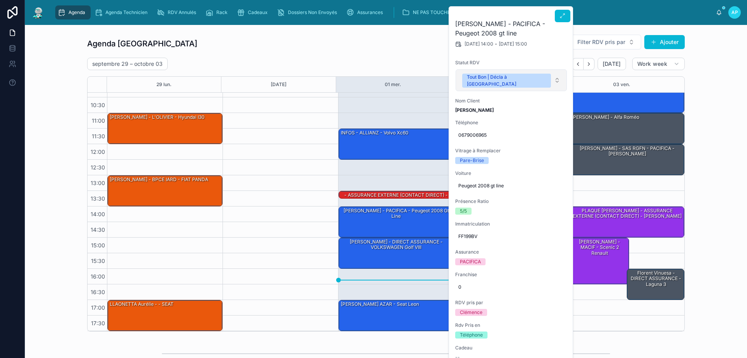
click at [505, 79] on div "Tout Bon | Décla à [GEOGRAPHIC_DATA]" at bounding box center [506, 81] width 79 height 14
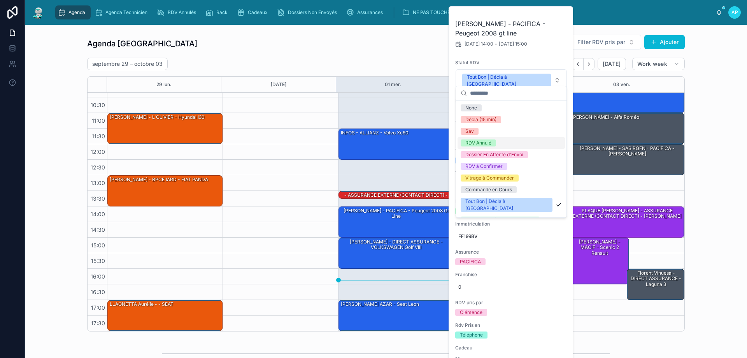
click at [505, 142] on div "RDV Annulé" at bounding box center [511, 143] width 107 height 12
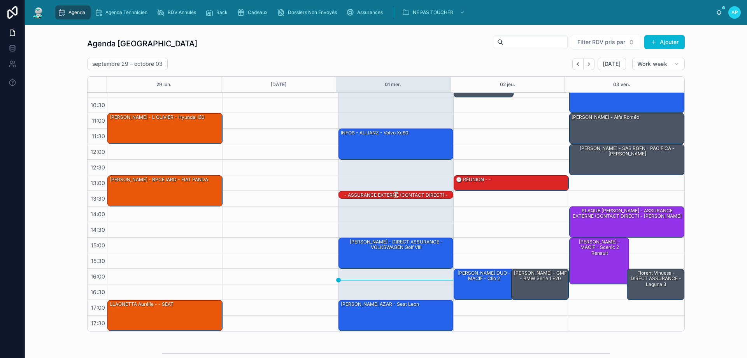
click at [387, 194] on div "- ASSURANCE EXTERNE (CONTACT DIRECT) - Bmw" at bounding box center [396, 197] width 113 height 13
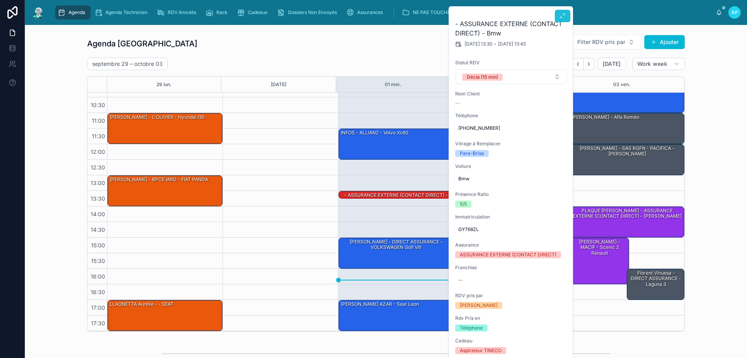
click at [566, 15] on button at bounding box center [563, 16] width 16 height 12
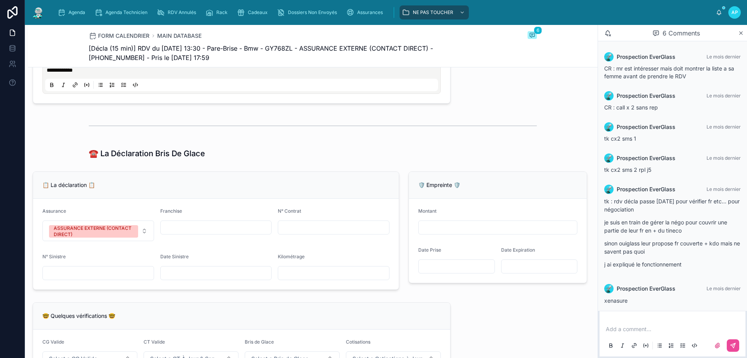
scroll to position [545, 0]
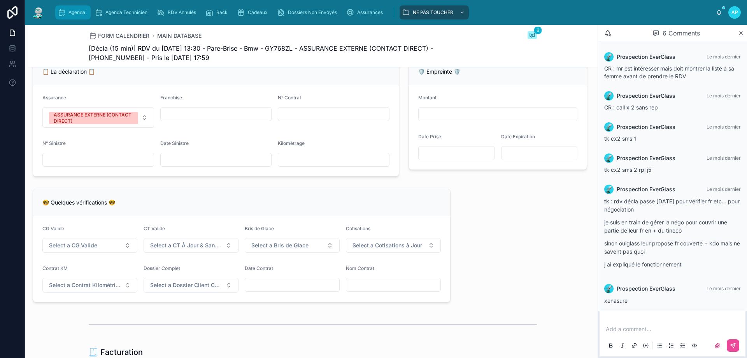
click at [88, 11] on link "Agenda" at bounding box center [72, 12] width 35 height 14
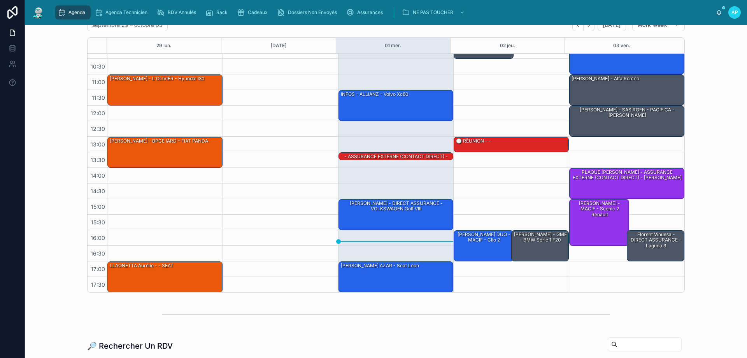
scroll to position [42, 0]
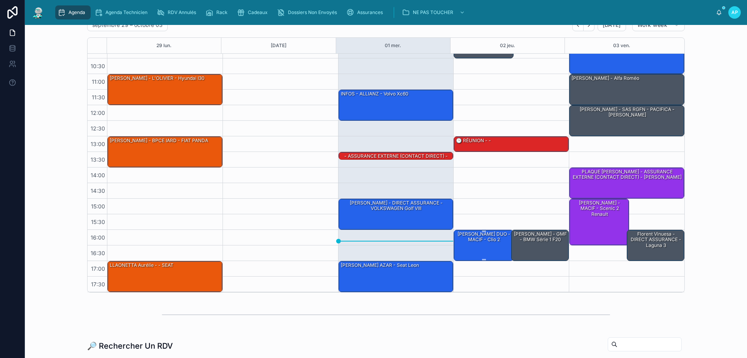
click at [464, 244] on div "[PERSON_NAME] DUO - MACIF - clio 2" at bounding box center [484, 245] width 58 height 30
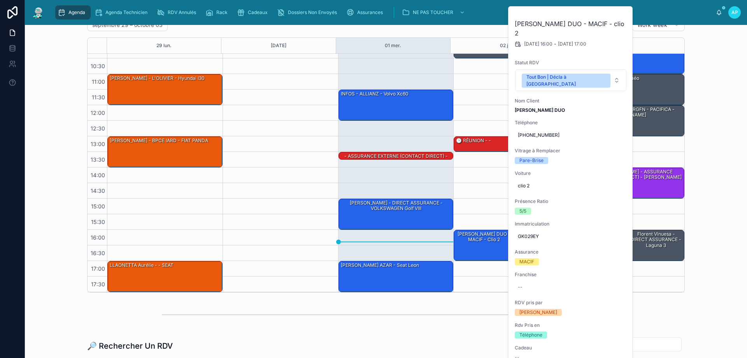
click at [444, 331] on div "Agenda Perpignan Filter RDV pris par Ajouter [DATE] – [DATE] [DATE] Work week 2…" at bounding box center [386, 244] width 722 height 516
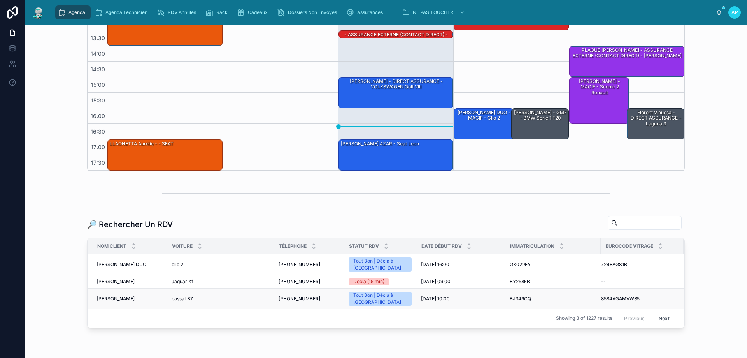
scroll to position [182, 0]
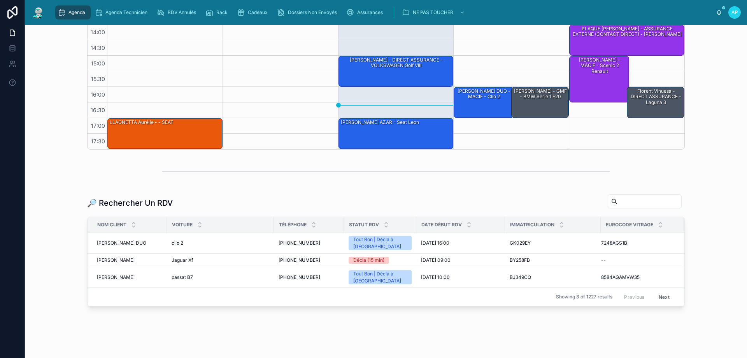
click at [656, 196] on input "text" at bounding box center [649, 201] width 64 height 11
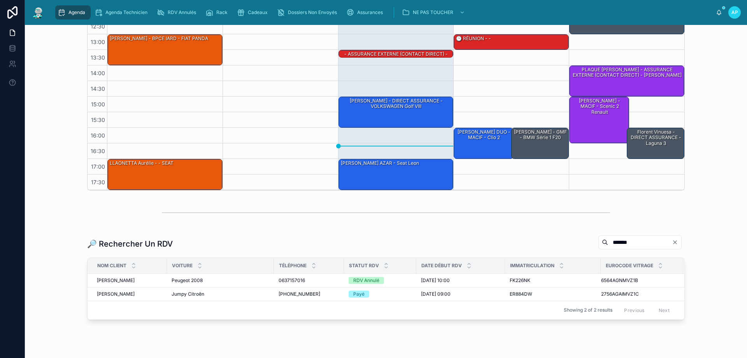
scroll to position [168, 0]
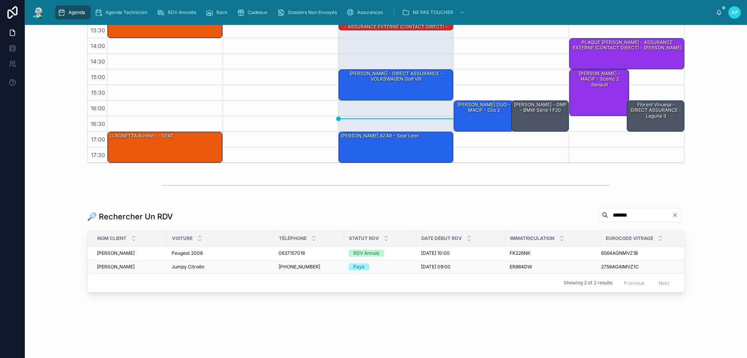
type input "*******"
click at [135, 267] on span "[PERSON_NAME]" at bounding box center [116, 266] width 38 height 6
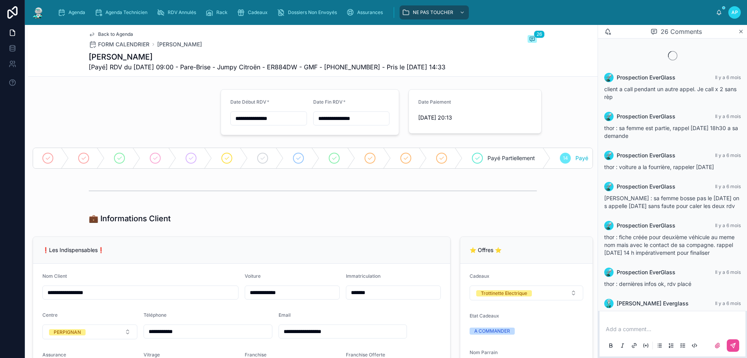
scroll to position [719, 0]
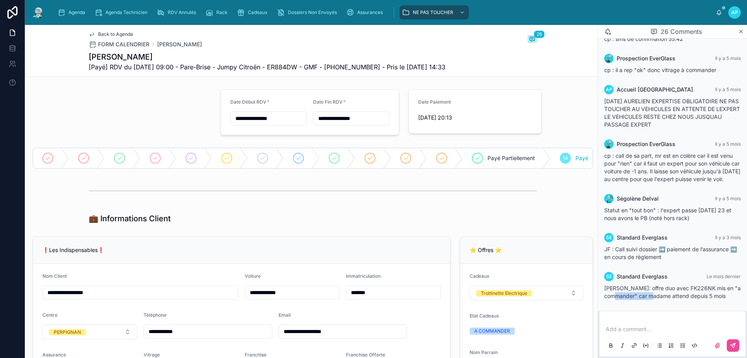
drag, startPoint x: 699, startPoint y: 297, endPoint x: 705, endPoint y: 297, distance: 5.4
click at [705, 297] on span "[PERSON_NAME]: offre duo avec FK226NK mis en "a commander" car madame attend de…" at bounding box center [672, 291] width 137 height 14
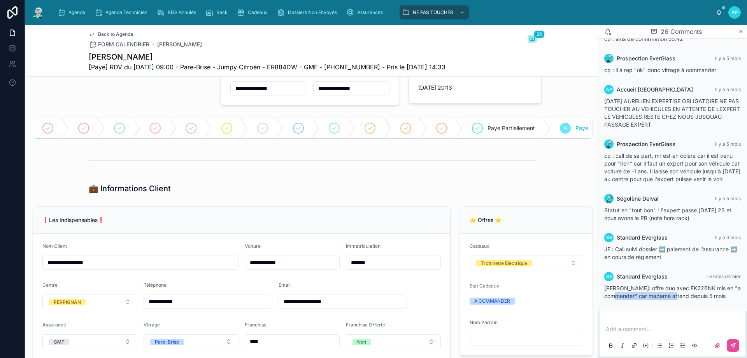
scroll to position [39, 0]
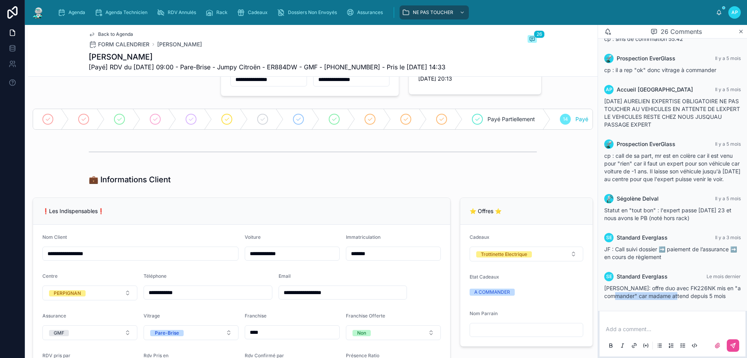
drag, startPoint x: 664, startPoint y: 208, endPoint x: 705, endPoint y: 224, distance: 43.9
click at [705, 224] on div "[PERSON_NAME] [DATE] Statut en "tout bon" : l'expert passe [DATE] 23 et nous av…" at bounding box center [673, 207] width 146 height 37
click at [692, 228] on div "SE Standard Everglass [DATE] JF : Call suivi dossier ➡️ paiement de l’assurance…" at bounding box center [673, 246] width 146 height 37
drag, startPoint x: 673, startPoint y: 250, endPoint x: 696, endPoint y: 261, distance: 25.4
click at [714, 257] on div "JF : Call suivi dossier ➡️ paiement de l’assurance ➡️ en cours de règlement" at bounding box center [672, 253] width 137 height 16
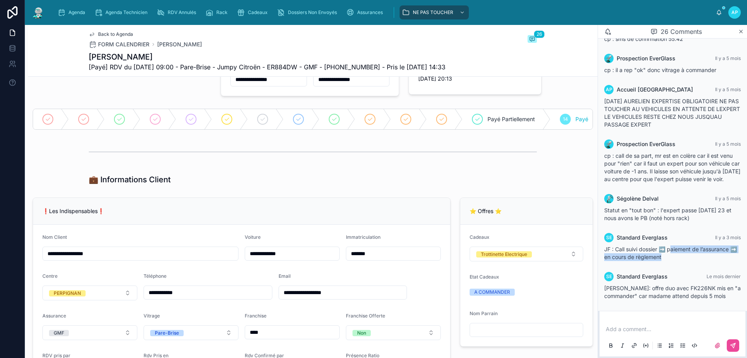
click at [694, 261] on div "SE Standard Everglass [DATE] JF : Call suivi dossier ➡️ paiement de l’assurance…" at bounding box center [673, 246] width 146 height 37
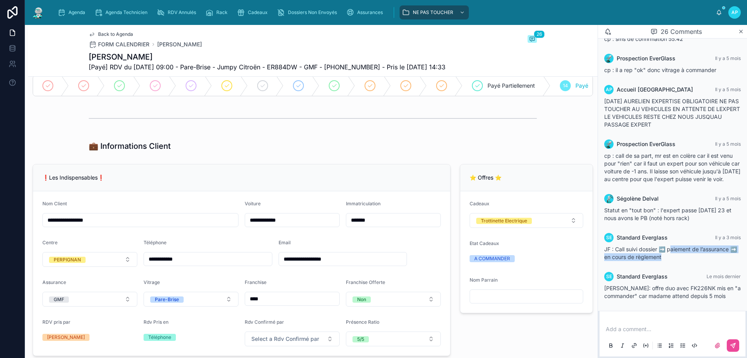
scroll to position [117, 0]
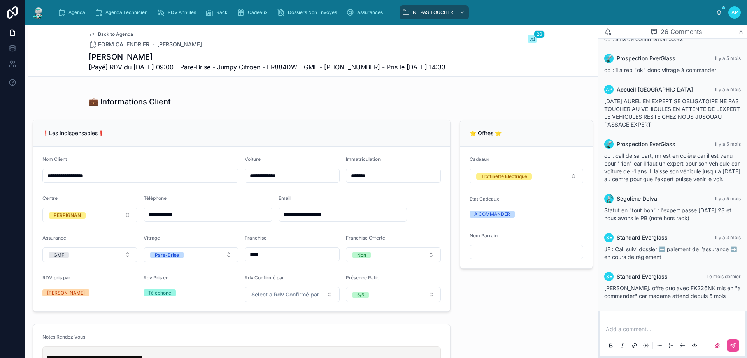
click at [669, 293] on span "[PERSON_NAME]: offre duo avec FK226NK mis en "a commander" car madame attend de…" at bounding box center [672, 291] width 137 height 14
drag, startPoint x: 635, startPoint y: 289, endPoint x: 651, endPoint y: 293, distance: 17.4
click at [651, 293] on span "[PERSON_NAME]: offre duo avec FK226NK mis en "a commander" car madame attend de…" at bounding box center [672, 291] width 137 height 14
drag, startPoint x: 618, startPoint y: 288, endPoint x: 714, endPoint y: 295, distance: 96.7
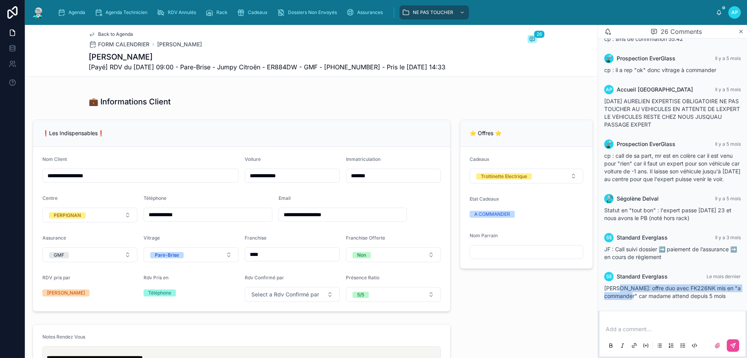
click at [688, 303] on div "SE Standard Everglass Le mois dernier zoe: offre duo avec FK226NK mis en "a com…" at bounding box center [673, 285] width 146 height 37
click at [713, 302] on div "SE Standard Everglass Le mois dernier zoe: offre duo avec FK226NK mis en "a com…" at bounding box center [673, 285] width 146 height 37
drag, startPoint x: 736, startPoint y: 301, endPoint x: 645, endPoint y: 291, distance: 91.2
click at [654, 288] on div "SE Standard Everglass Le mois dernier zoe: offre duo avec FK226NK mis en "a com…" at bounding box center [673, 285] width 146 height 37
click at [645, 291] on div "[PERSON_NAME]: offre duo avec FK226NK mis en "a commander" car madame attend de…" at bounding box center [672, 292] width 137 height 16
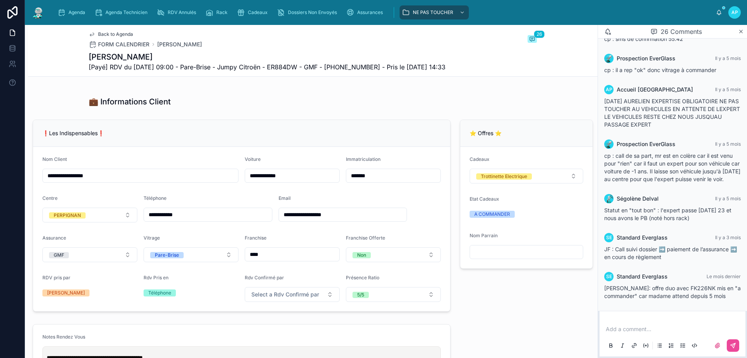
click at [499, 217] on div "A COMMANDER" at bounding box center [492, 213] width 36 height 7
drag, startPoint x: 505, startPoint y: 219, endPoint x: 466, endPoint y: 218, distance: 39.7
click at [470, 217] on span "A COMMANDER" at bounding box center [492, 213] width 45 height 7
drag, startPoint x: 493, startPoint y: 223, endPoint x: 503, endPoint y: 217, distance: 11.7
click at [493, 217] on div "A COMMANDER" at bounding box center [492, 213] width 36 height 7
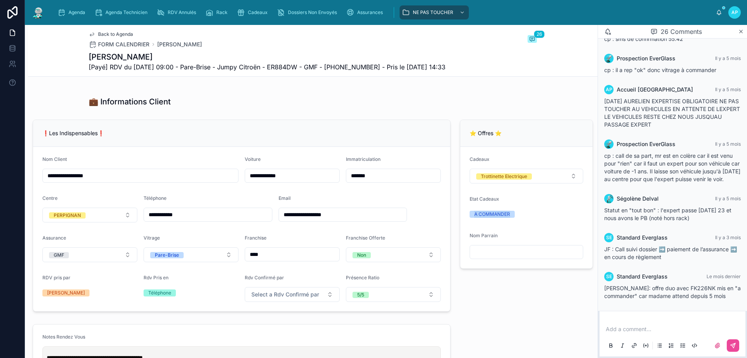
click at [510, 217] on span "A COMMANDER" at bounding box center [492, 213] width 45 height 7
drag, startPoint x: 508, startPoint y: 220, endPoint x: 594, endPoint y: 242, distance: 88.4
click at [508, 217] on span "A COMMANDER" at bounding box center [492, 213] width 45 height 7
click at [607, 327] on p at bounding box center [674, 329] width 137 height 8
drag, startPoint x: 724, startPoint y: 298, endPoint x: 627, endPoint y: 288, distance: 97.4
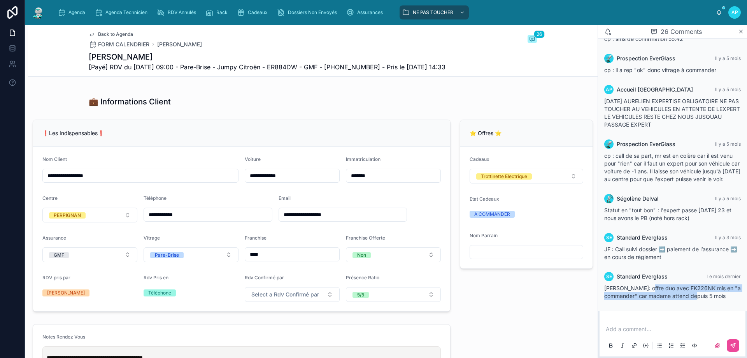
click at [638, 290] on span "[PERSON_NAME]: offre duo avec FK226NK mis en "a commander" car madame attend de…" at bounding box center [672, 291] width 137 height 14
drag, startPoint x: 602, startPoint y: 288, endPoint x: 736, endPoint y: 301, distance: 134.5
click at [736, 301] on div "SE Standard Everglass Le mois dernier zoe: offre duo avec FK226NK mis en "a com…" at bounding box center [673, 285] width 146 height 37
click at [703, 296] on span "[PERSON_NAME]: offre duo avec FK226NK mis en "a commander" car madame attend de…" at bounding box center [672, 291] width 137 height 14
click at [72, 7] on div "Agenda" at bounding box center [73, 12] width 31 height 12
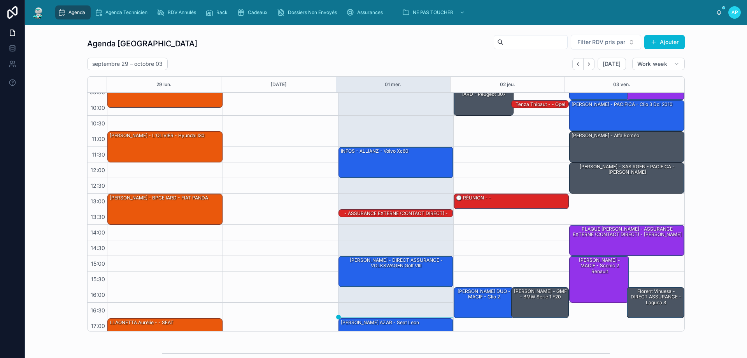
scroll to position [42, 0]
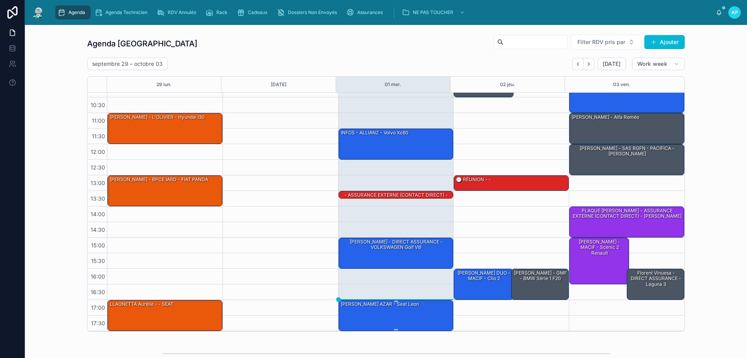
click at [398, 310] on div "[PERSON_NAME] AZAR - Seat leon" at bounding box center [396, 315] width 113 height 30
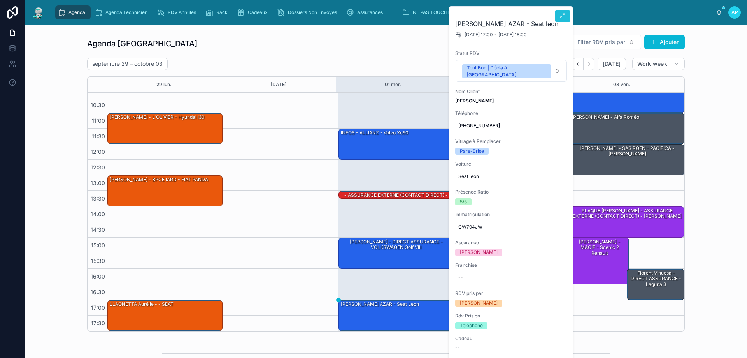
click at [563, 20] on button at bounding box center [563, 16] width 16 height 12
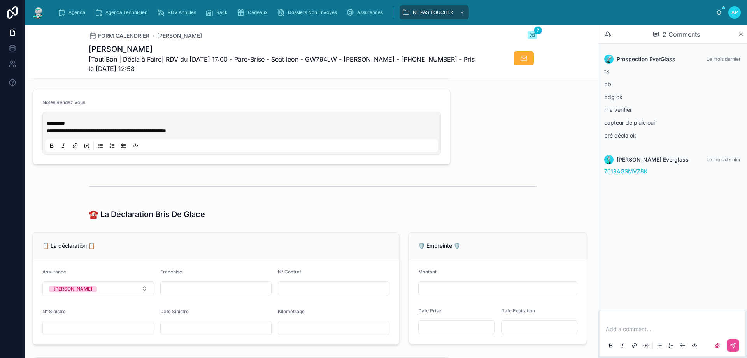
scroll to position [272, 0]
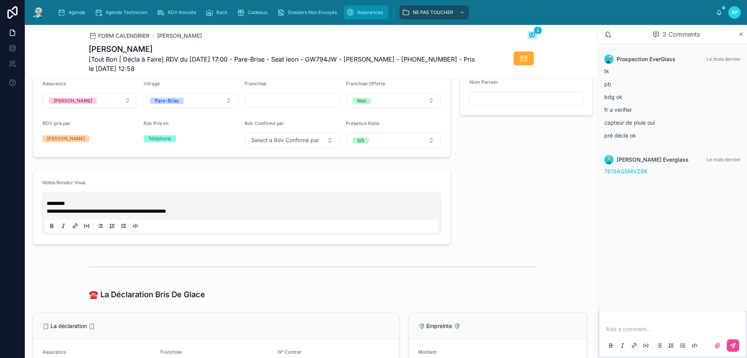
click at [365, 10] on span "Assurances" at bounding box center [370, 12] width 26 height 6
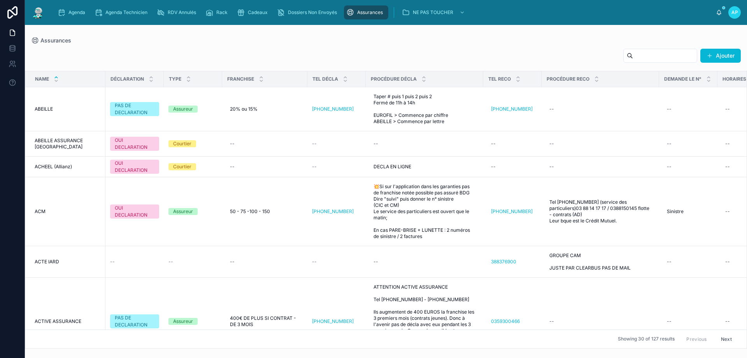
click at [639, 59] on input "text" at bounding box center [665, 55] width 64 height 11
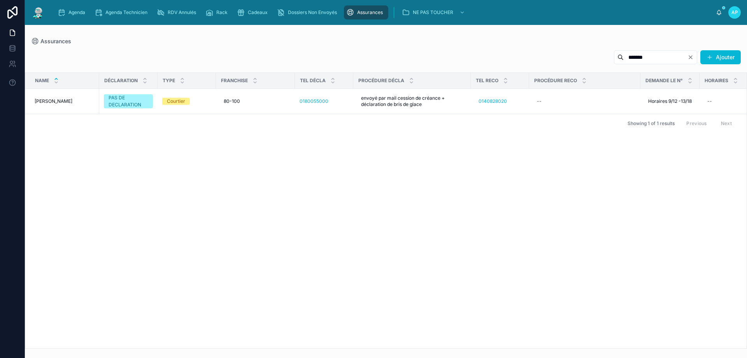
type input "*****"
click at [493, 212] on div "Name DÉCLARATION TYPE FRANCHISE TEL DÉCLA PROCÉDURE DÉCLA TEL RECO PROCÉDURE RE…" at bounding box center [385, 210] width 721 height 275
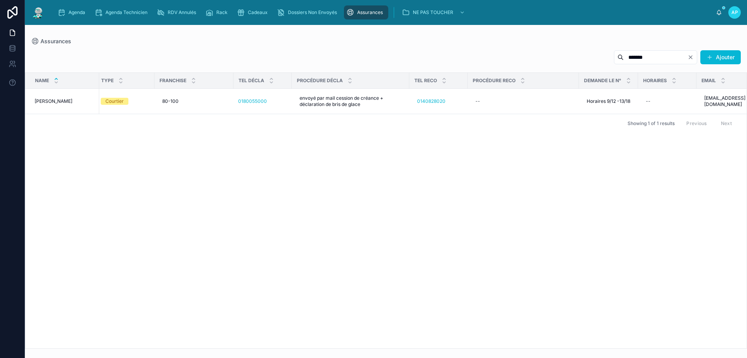
scroll to position [0, 146]
